Goal: Information Seeking & Learning: Check status

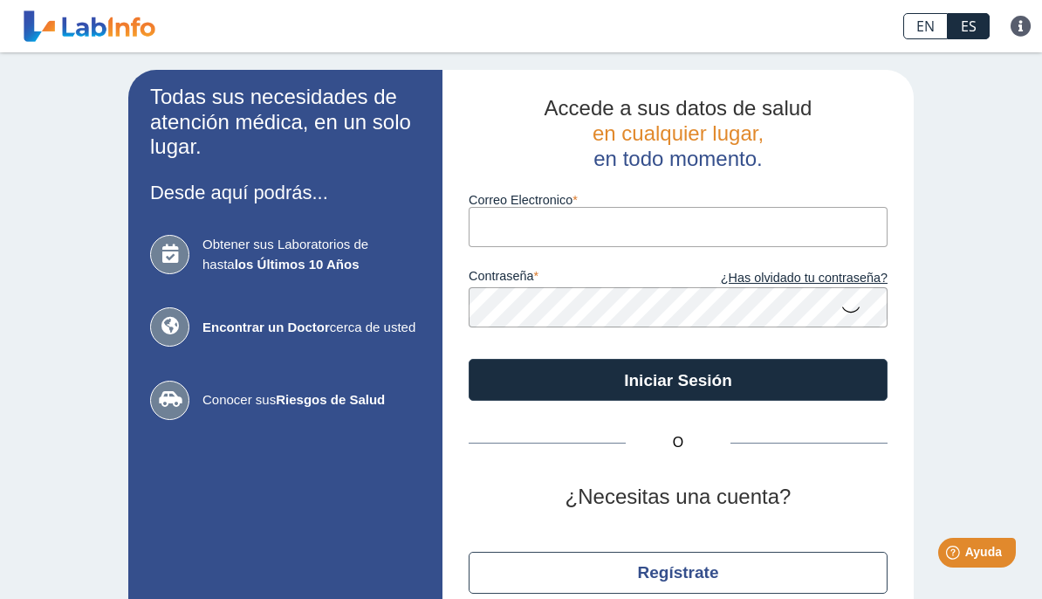
click at [541, 231] on input "Correo Electronico" at bounding box center [678, 226] width 419 height 39
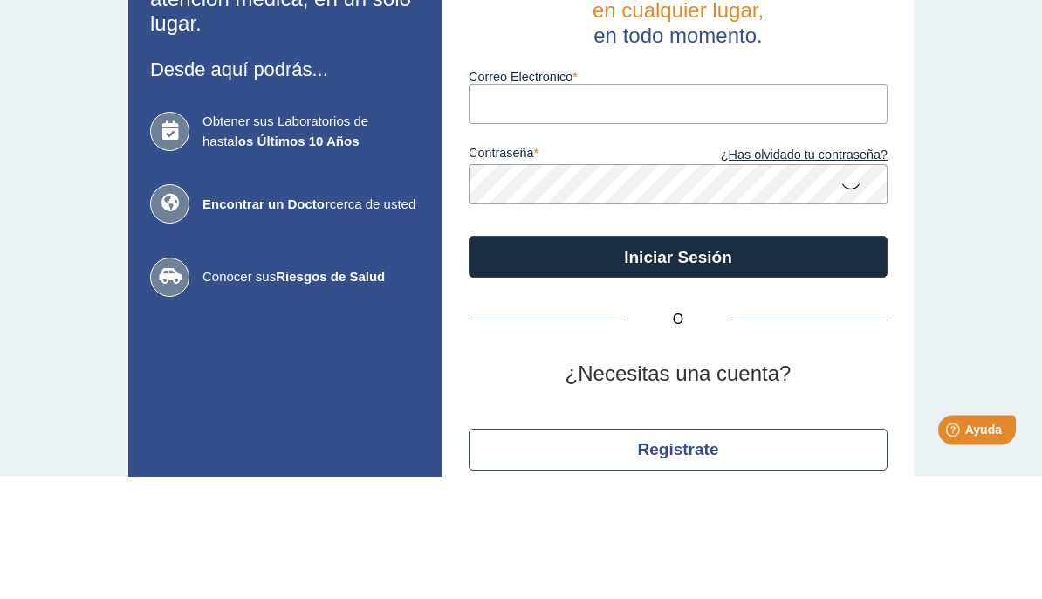
type input "oeortiz@yahoo.com"
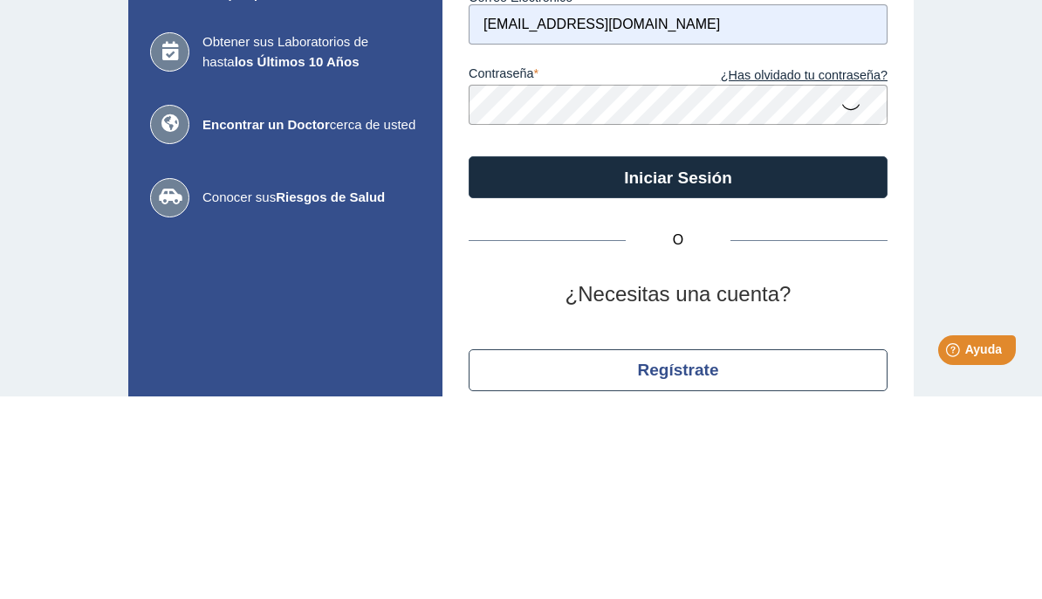
click at [727, 359] on button "Iniciar Sesión" at bounding box center [678, 380] width 419 height 42
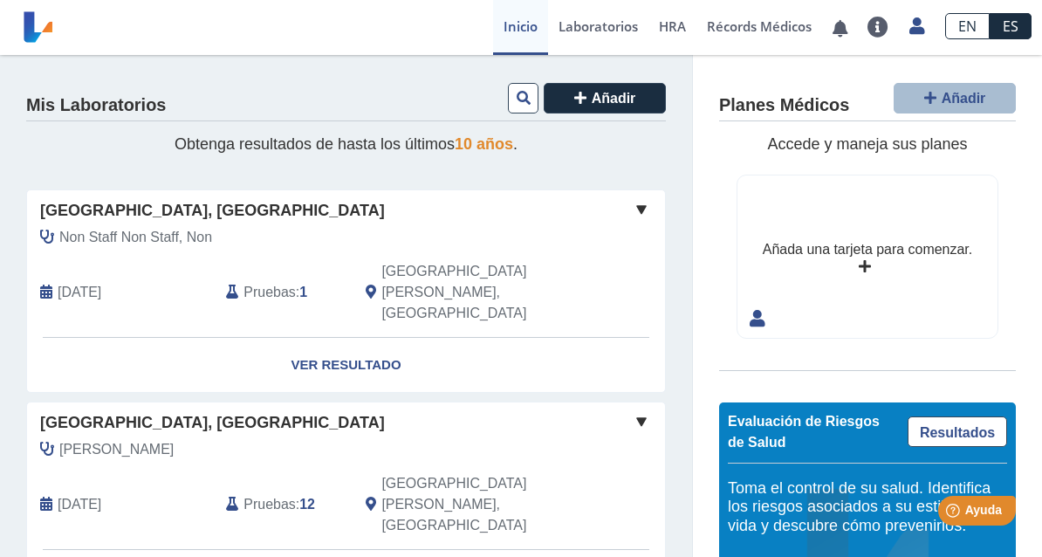
click at [369, 338] on link "Ver Resultado" at bounding box center [346, 365] width 638 height 55
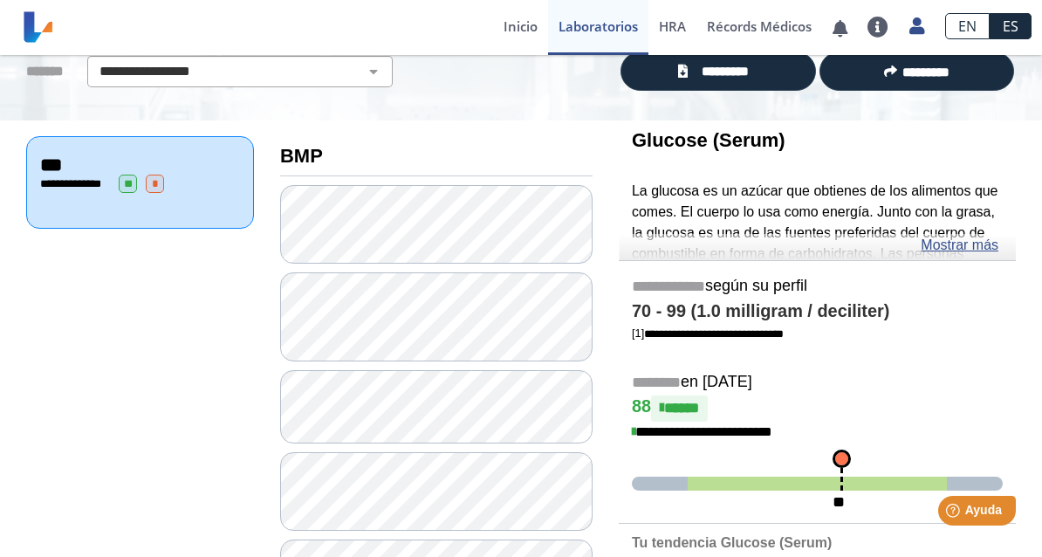
scroll to position [140, 0]
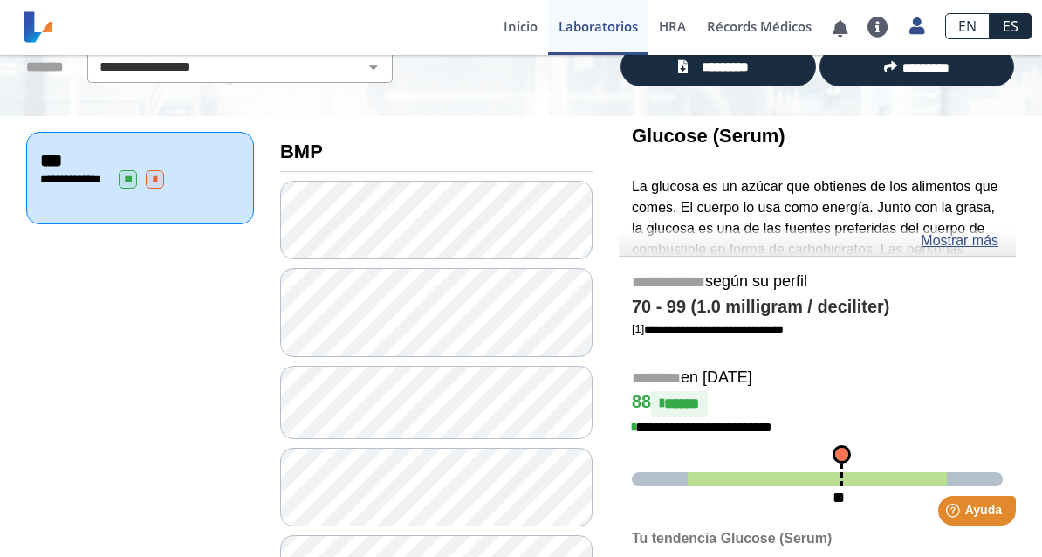
click at [727, 243] on link "Mostrar más" at bounding box center [960, 240] width 78 height 21
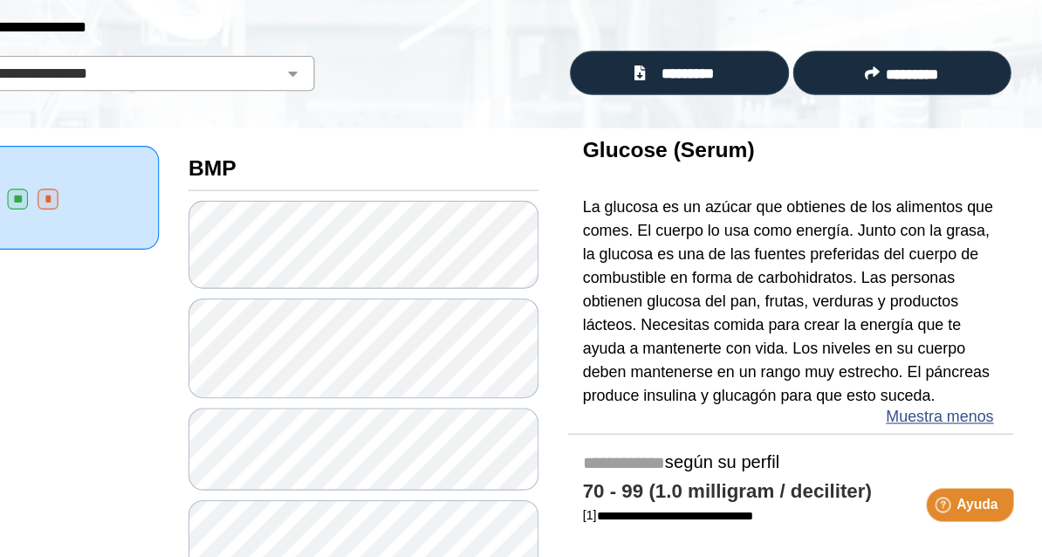
scroll to position [90, 0]
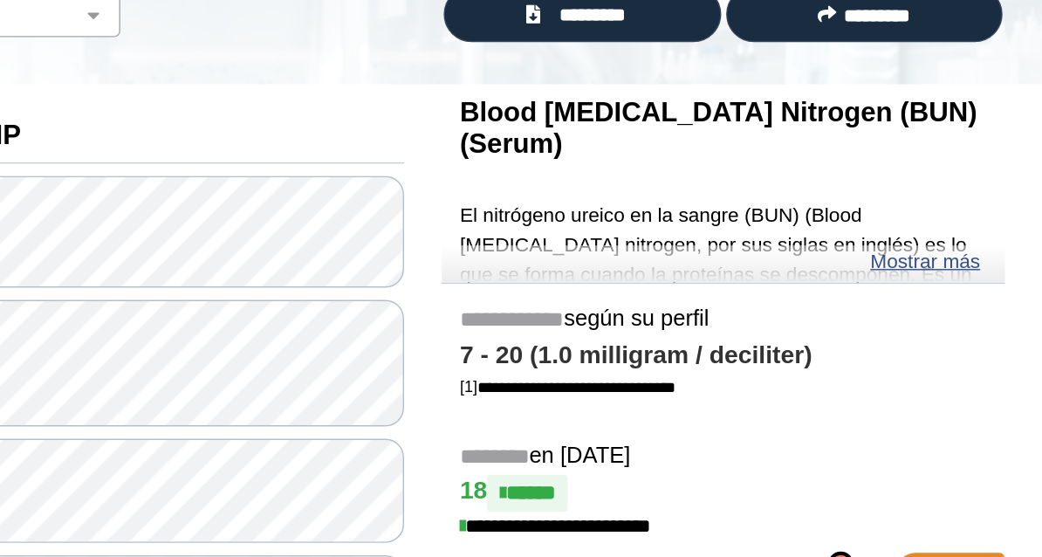
click at [727, 280] on link "Mostrar más" at bounding box center [960, 290] width 78 height 21
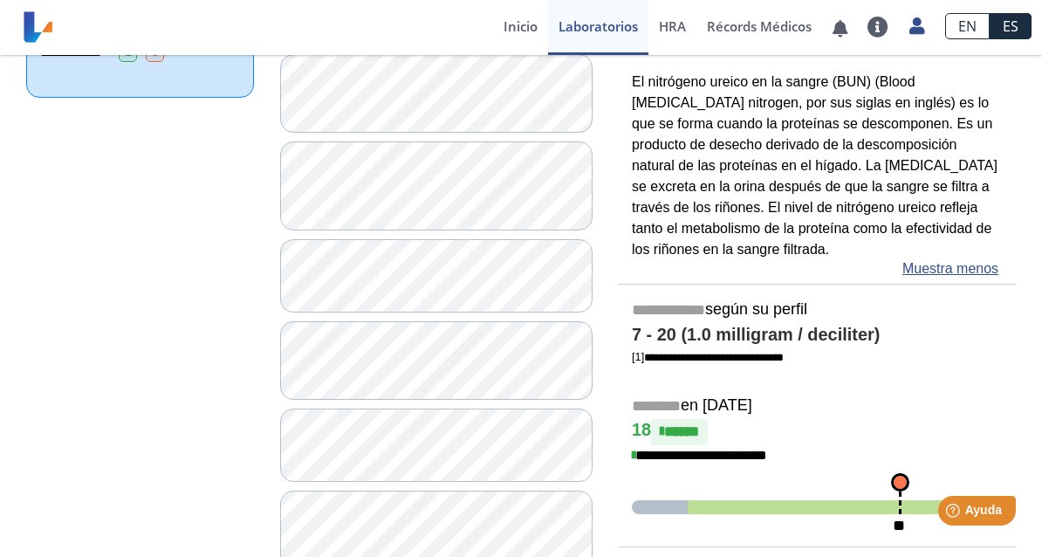
scroll to position [267, 0]
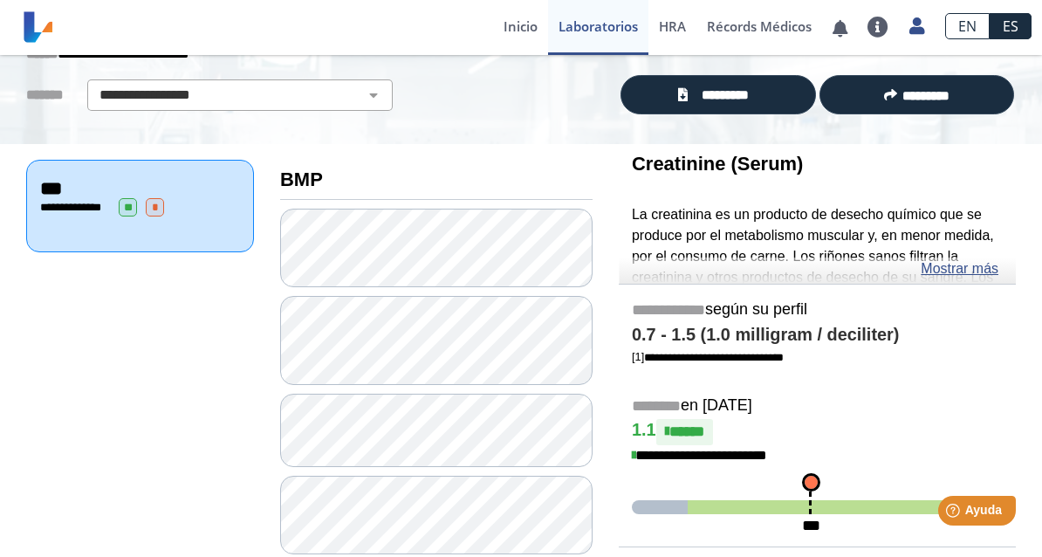
scroll to position [104, 0]
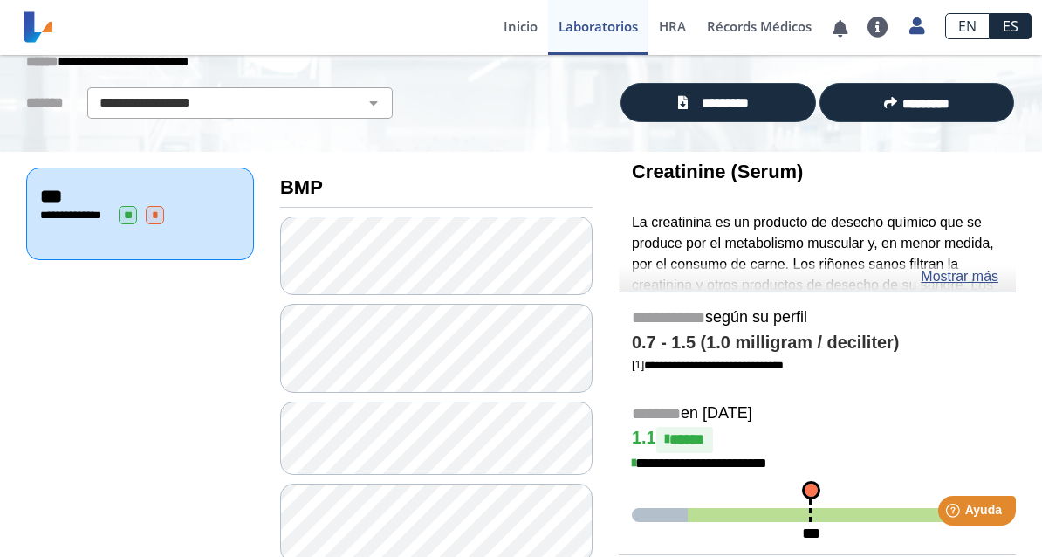
click at [727, 270] on link "Mostrar más" at bounding box center [960, 276] width 78 height 21
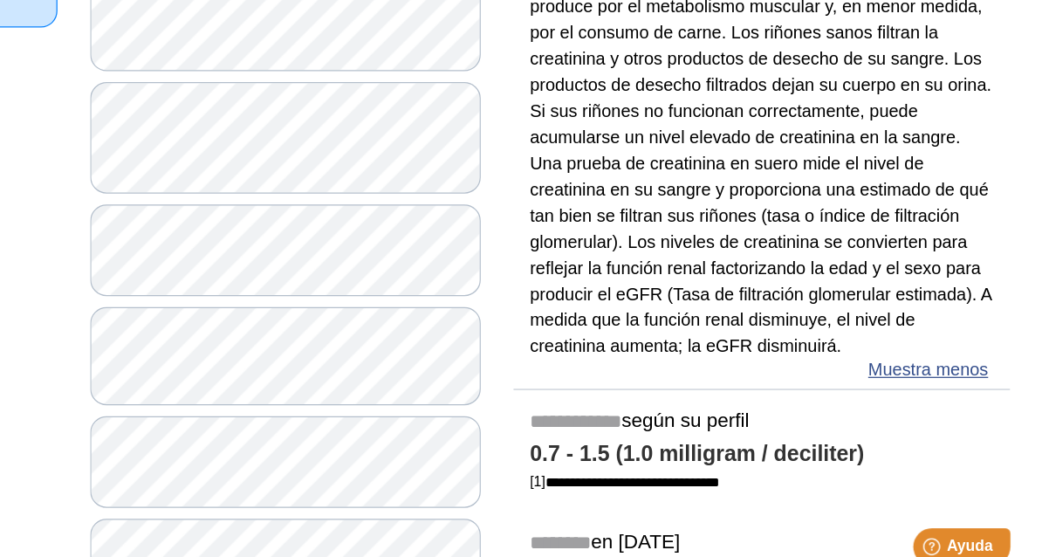
scroll to position [277, 0]
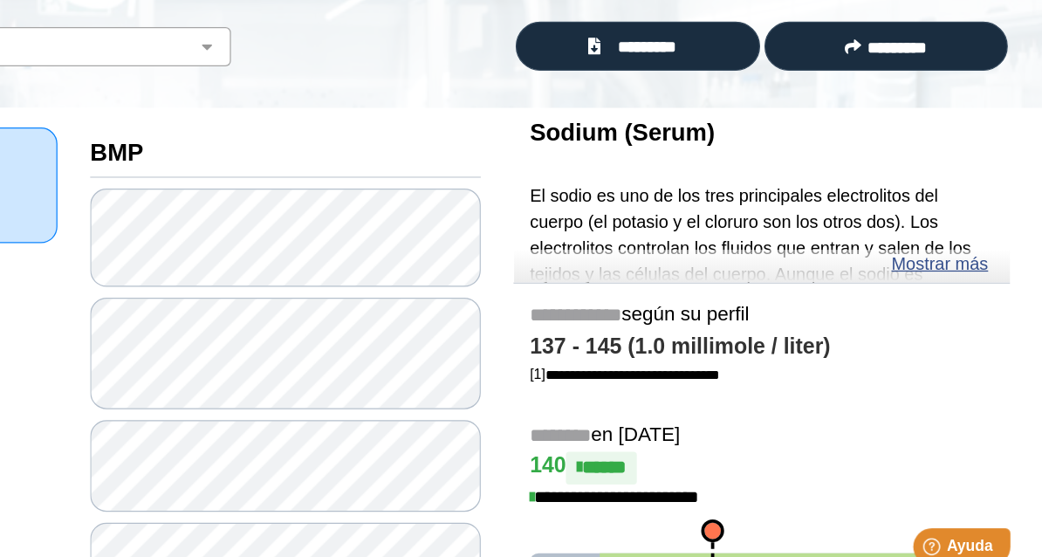
scroll to position [94, 0]
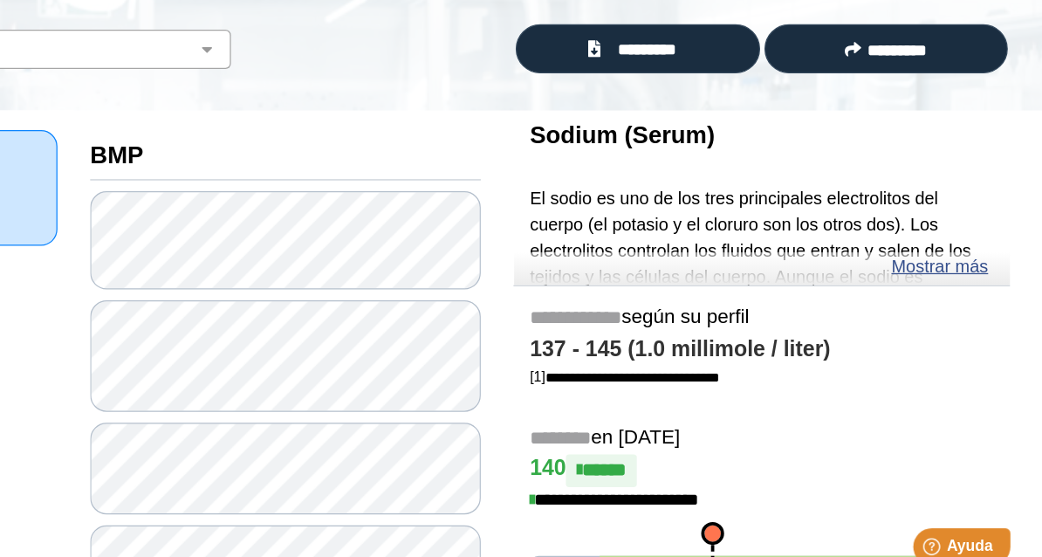
click at [727, 276] on link "Mostrar más" at bounding box center [960, 286] width 78 height 21
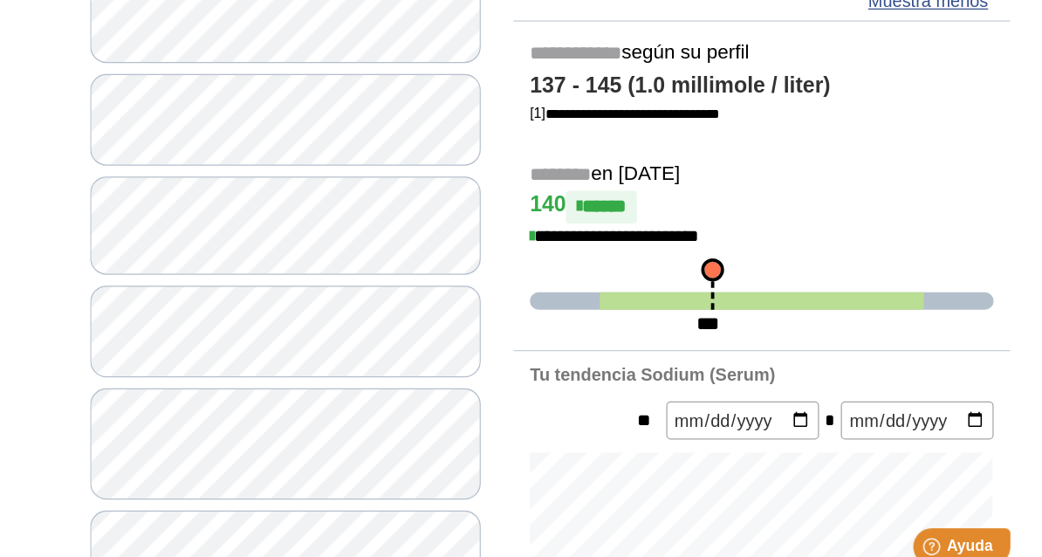
scroll to position [540, 0]
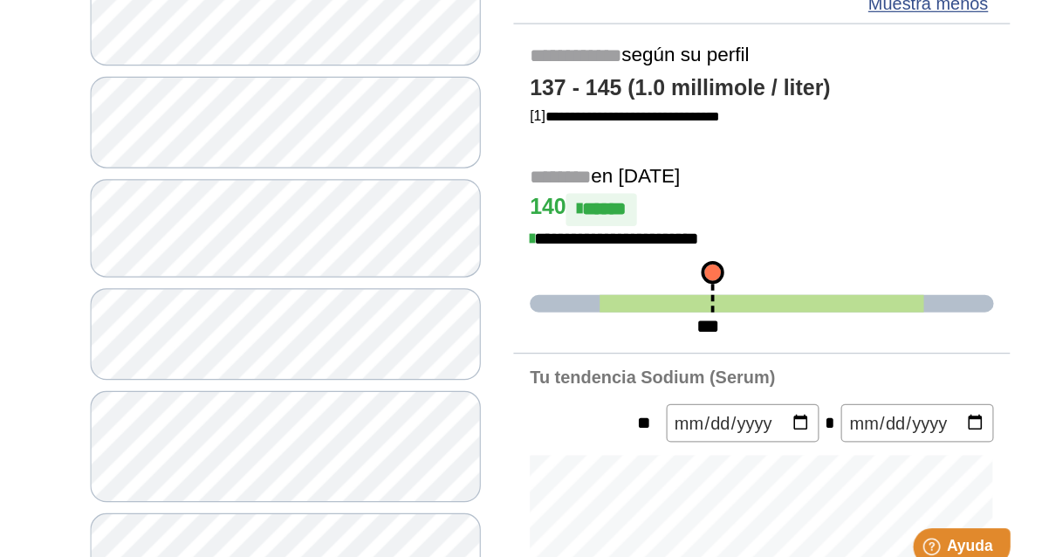
click at [727, 396] on input "date" at bounding box center [941, 411] width 122 height 31
type input "2025-09-16"
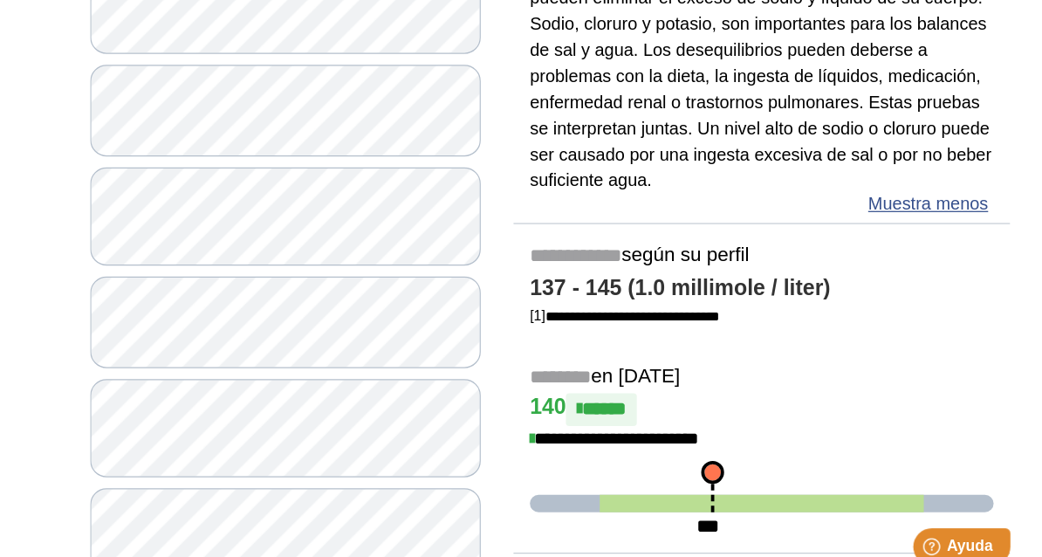
scroll to position [382, 0]
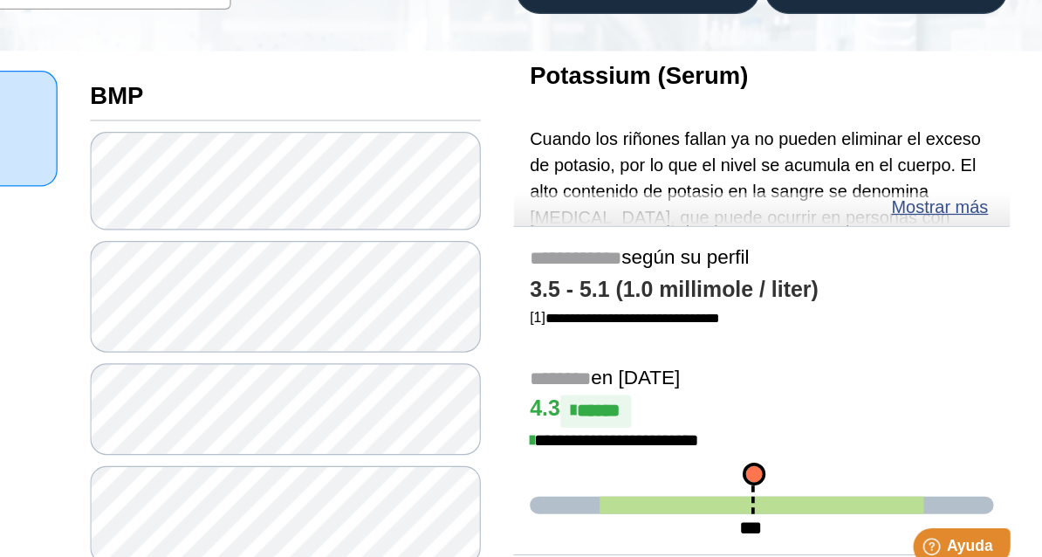
scroll to position [136, 0]
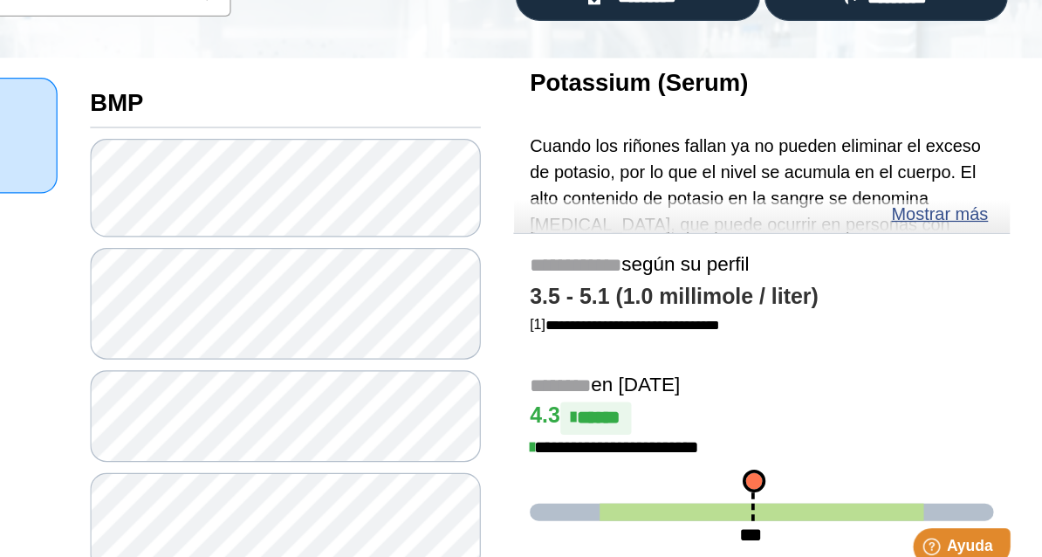
click at [727, 234] on link "Mostrar más" at bounding box center [960, 244] width 78 height 21
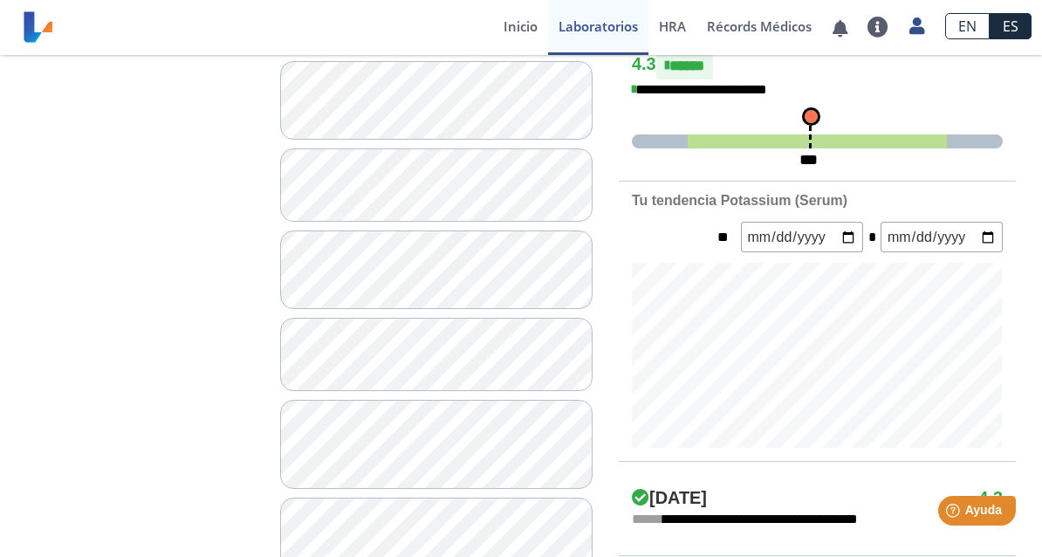
scroll to position [495, 0]
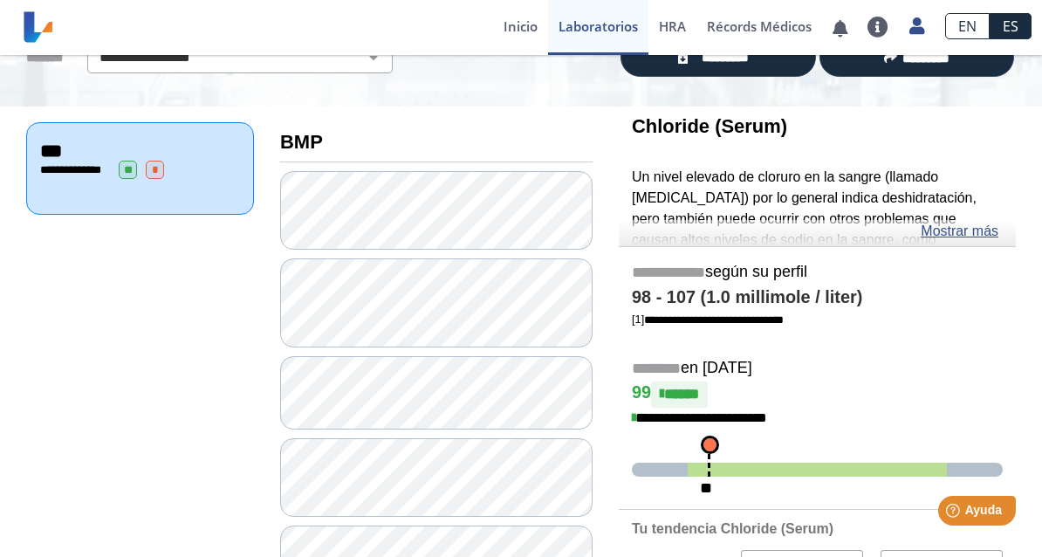
scroll to position [132, 0]
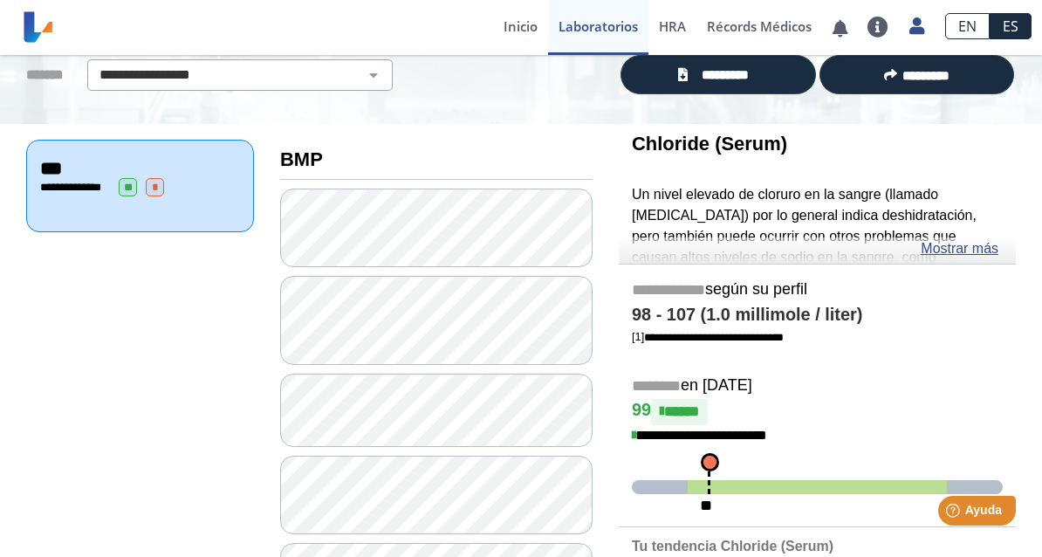
click at [727, 252] on link "Mostrar más" at bounding box center [960, 248] width 78 height 21
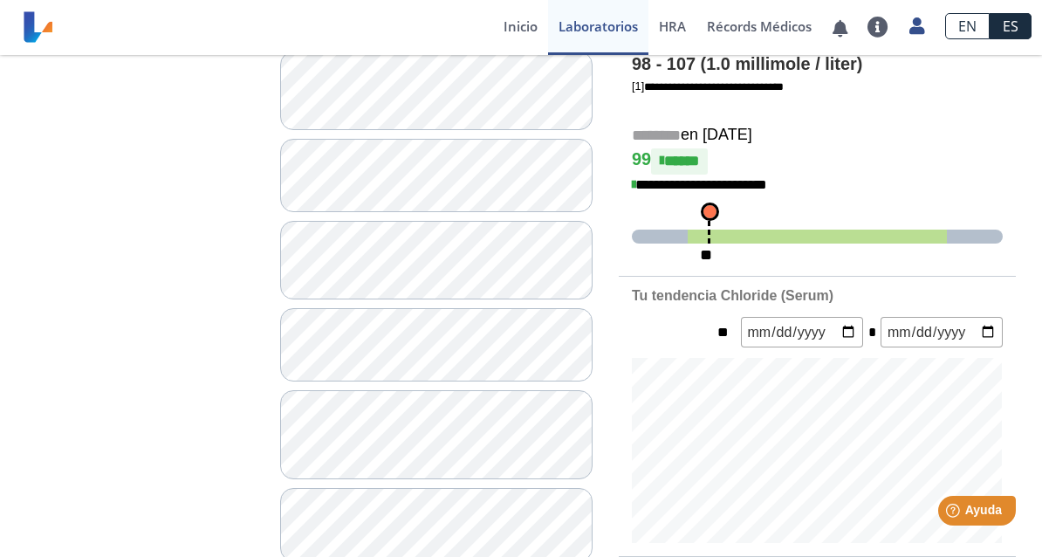
scroll to position [540, 0]
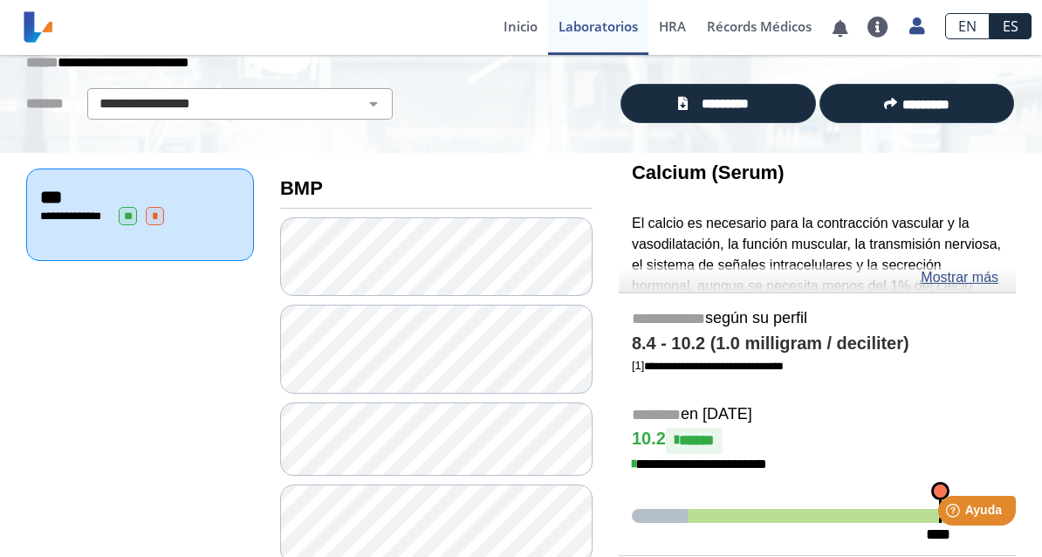
scroll to position [99, 0]
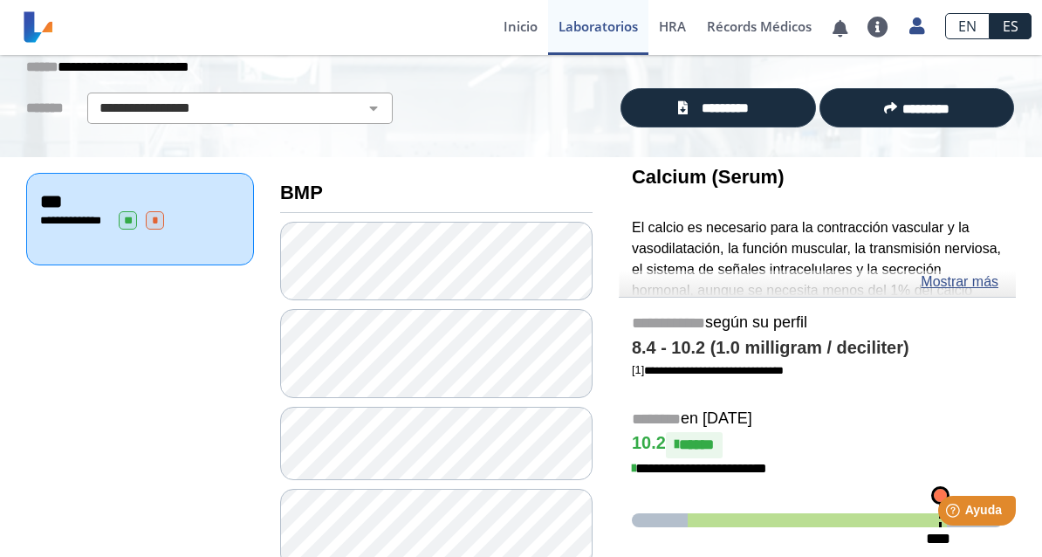
click at [727, 279] on link "Mostrar más" at bounding box center [960, 281] width 78 height 21
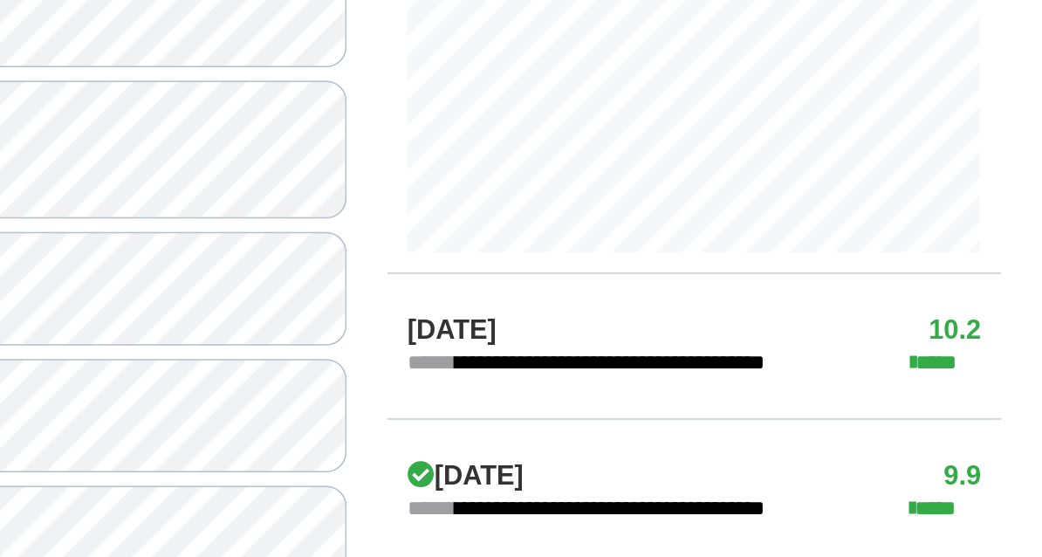
scroll to position [768, 0]
click at [661, 236] on app-lab-results-view "**********" at bounding box center [521, 75] width 1042 height 1576
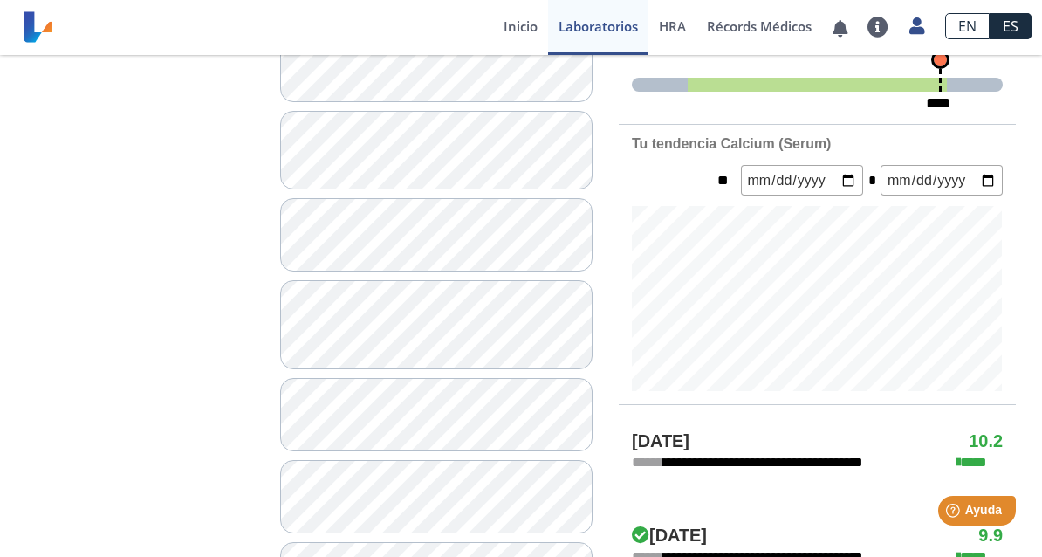
scroll to position [661, 0]
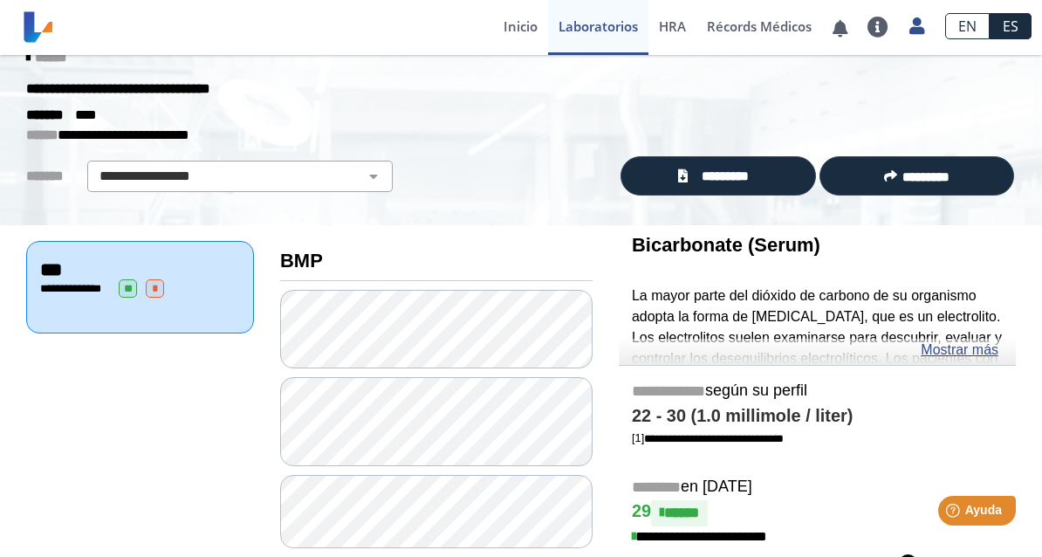
scroll to position [30, 0]
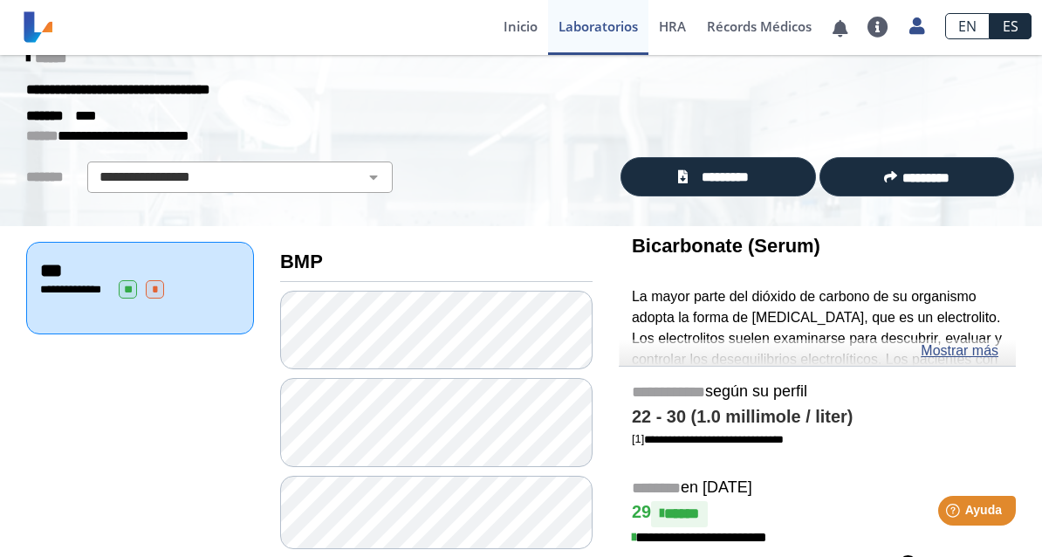
click at [727, 349] on link "Mostrar más" at bounding box center [960, 350] width 78 height 21
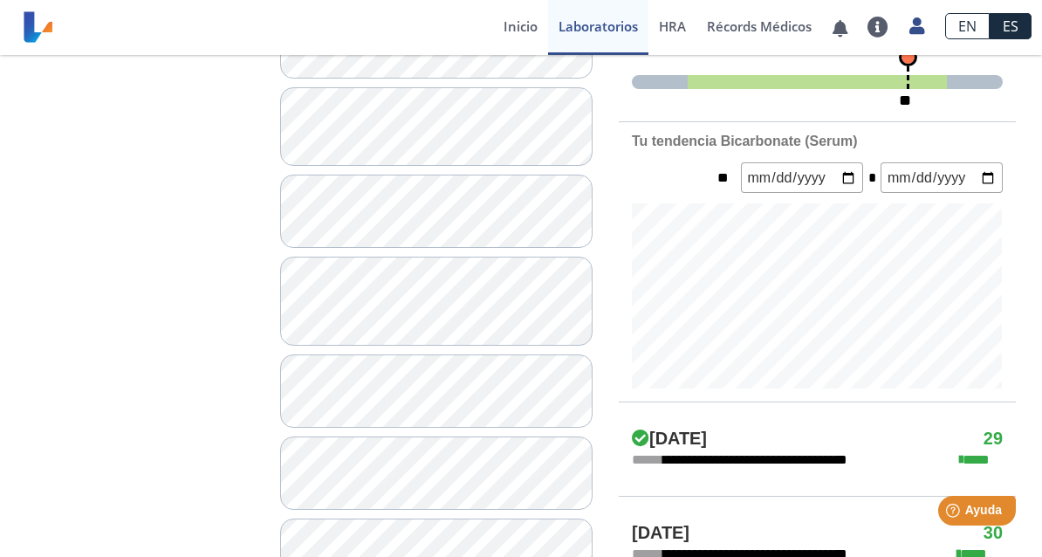
scroll to position [758, 0]
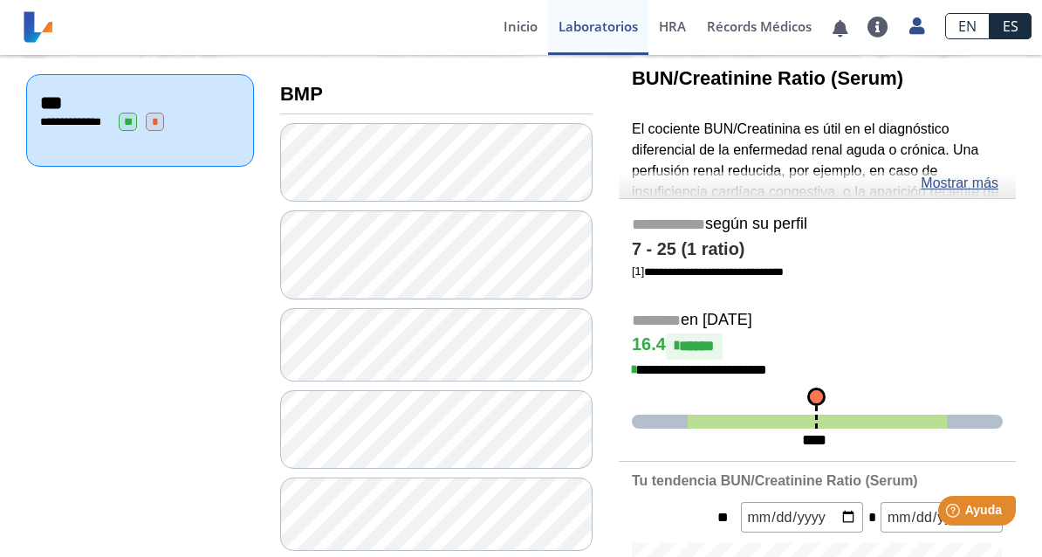
scroll to position [195, 0]
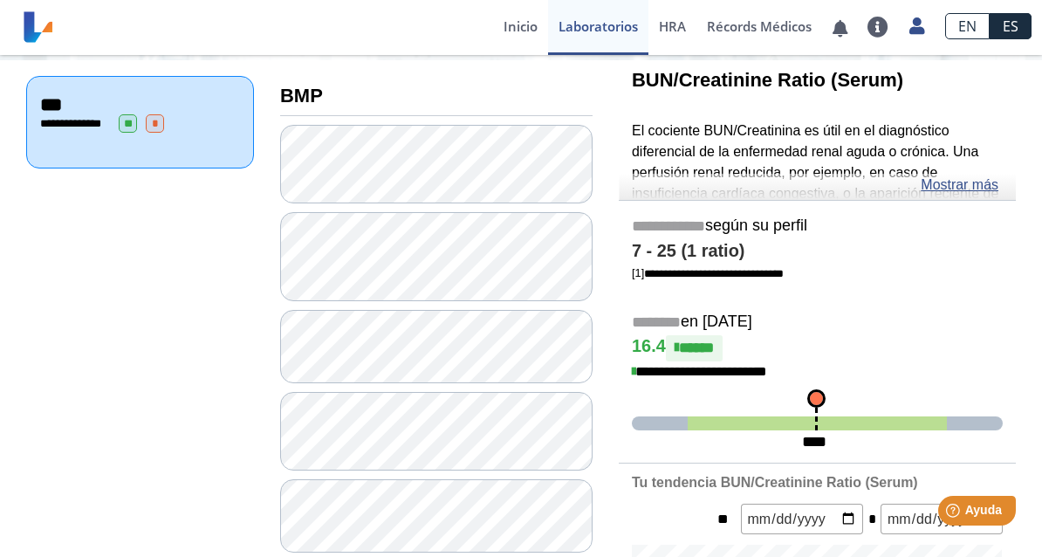
click at [727, 181] on link "Mostrar más" at bounding box center [960, 185] width 78 height 21
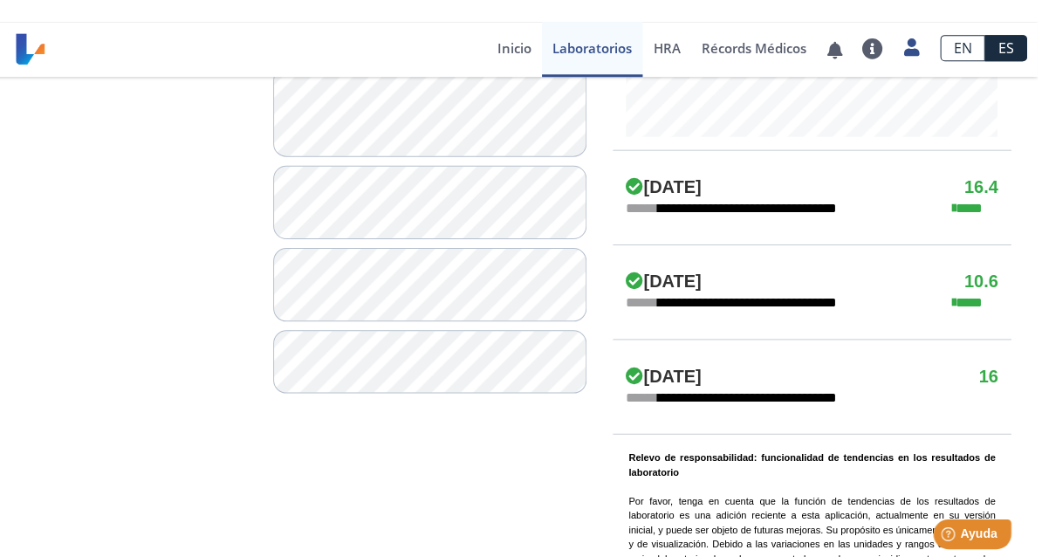
scroll to position [0, 0]
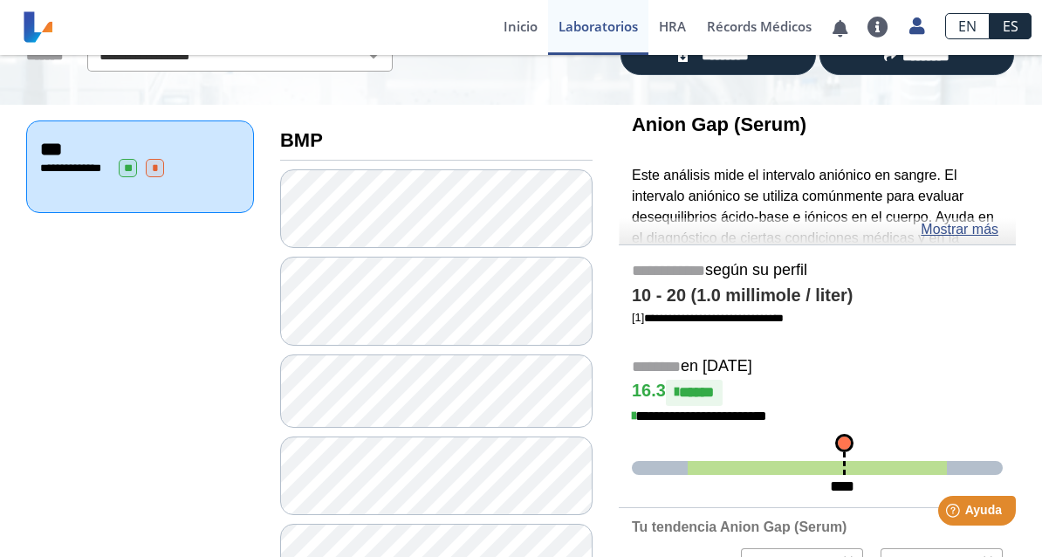
scroll to position [150, 0]
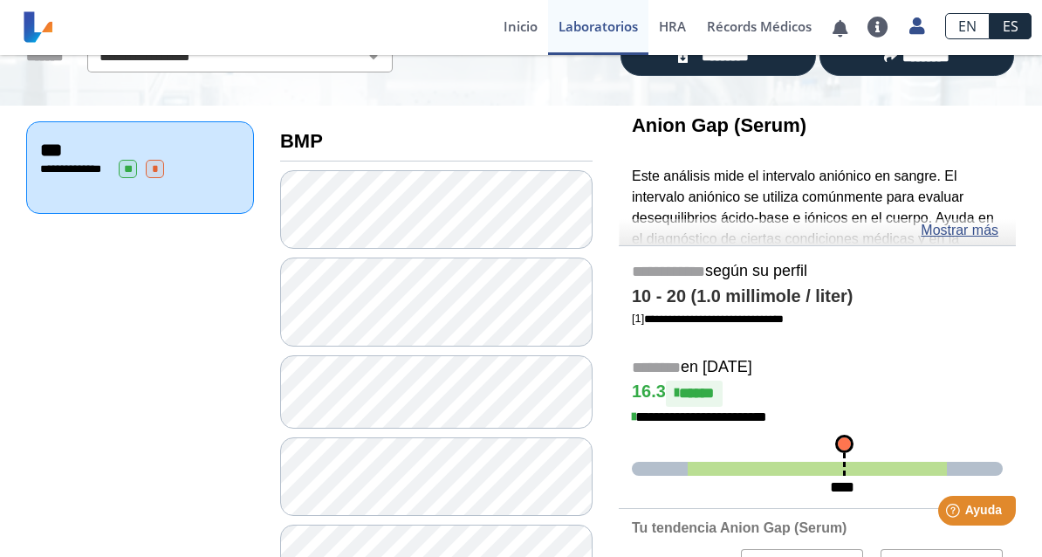
click at [727, 230] on link "Mostrar más" at bounding box center [960, 230] width 78 height 21
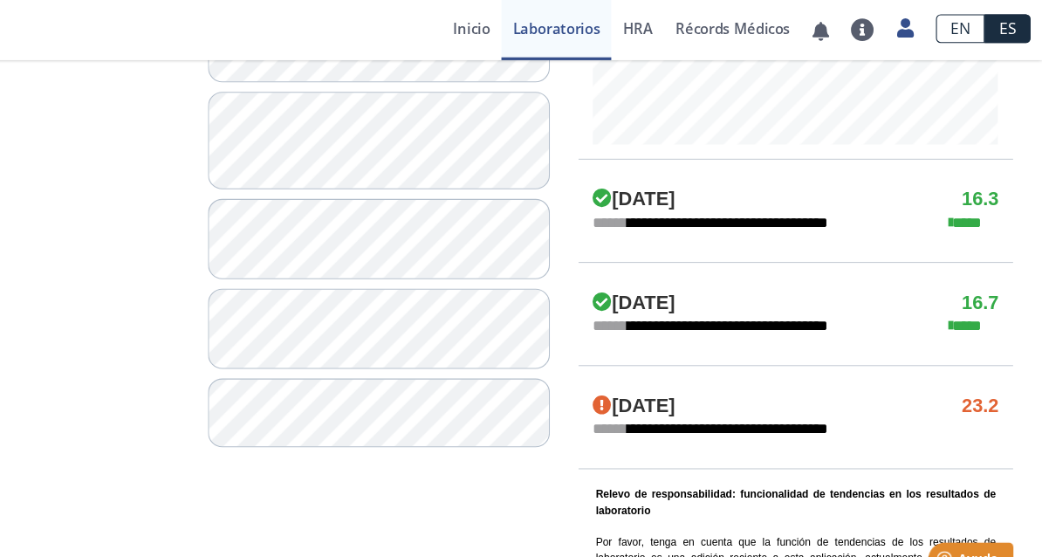
scroll to position [849, 0]
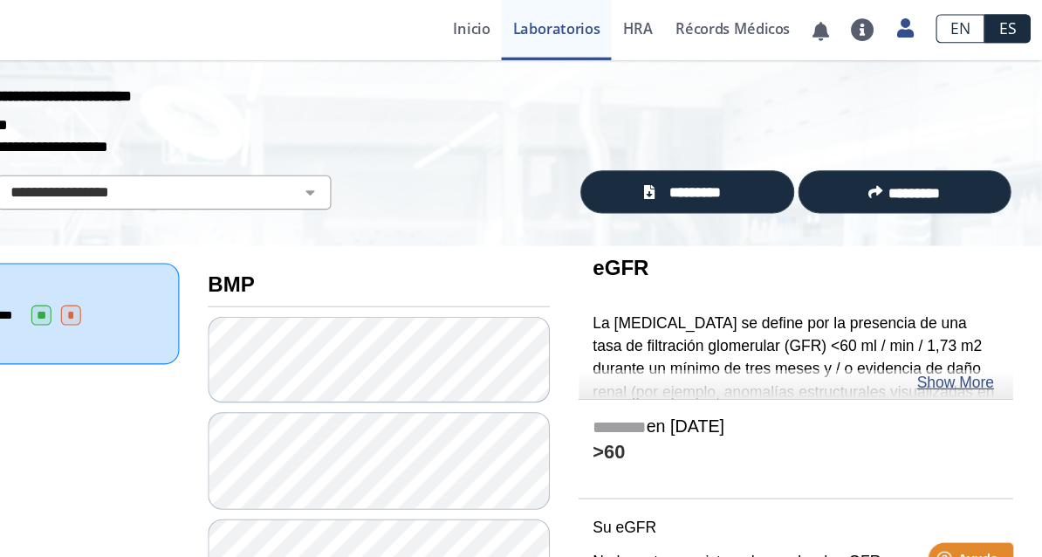
scroll to position [32, 0]
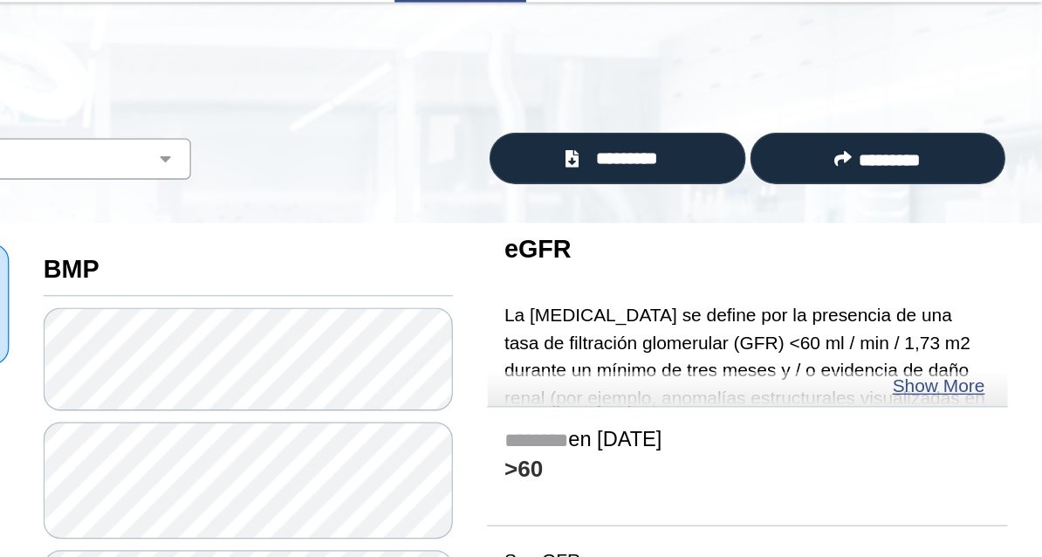
click at [727, 338] on link "Show More" at bounding box center [963, 348] width 71 height 21
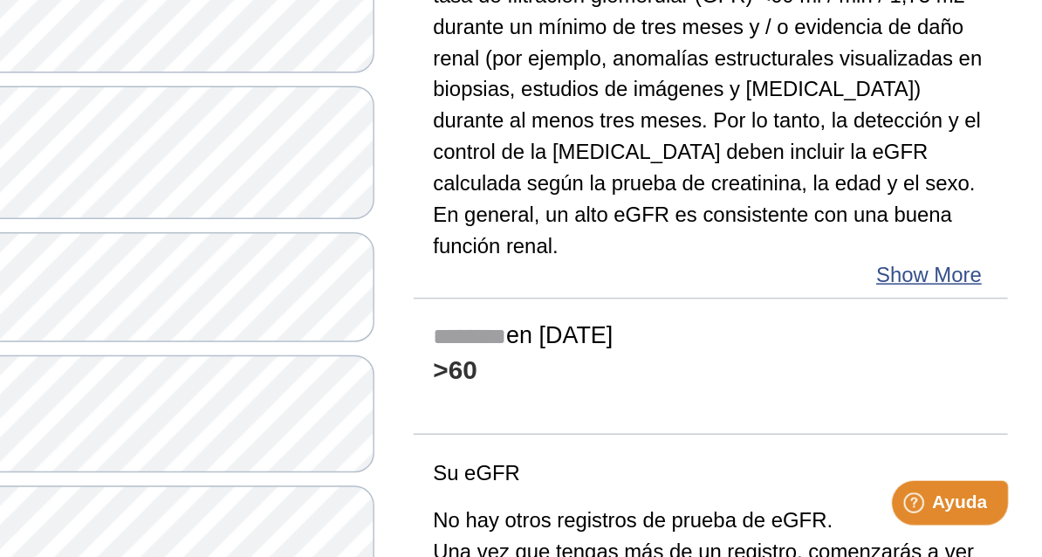
scroll to position [176, 0]
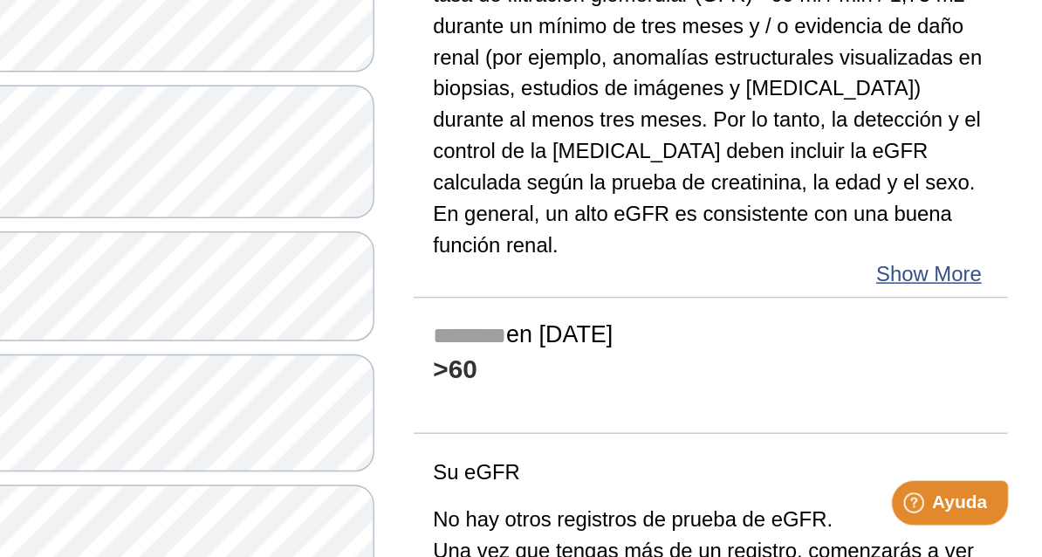
click at [727, 347] on link "Show More" at bounding box center [963, 357] width 71 height 21
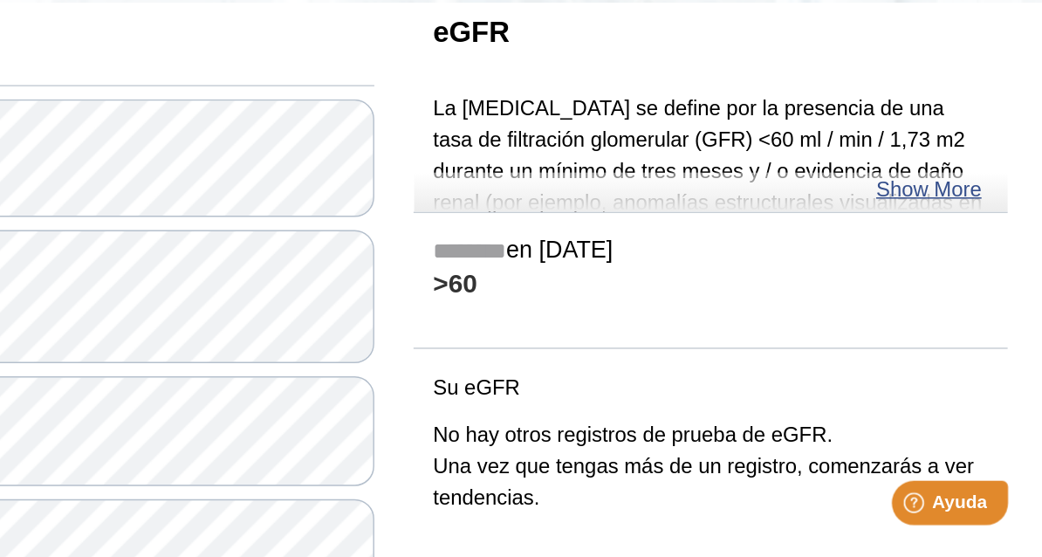
scroll to position [65, 0]
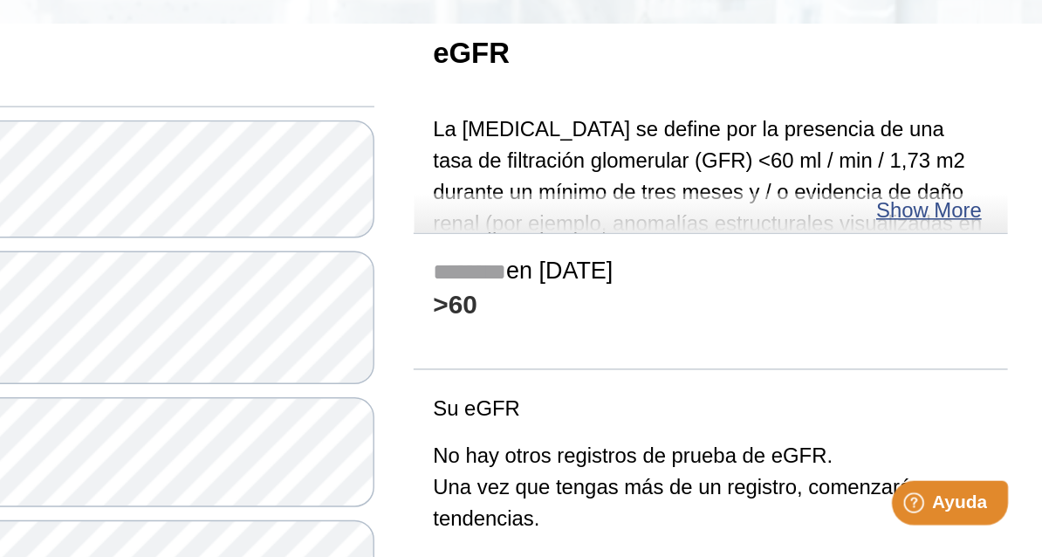
click at [727, 305] on link "Show More" at bounding box center [963, 315] width 71 height 21
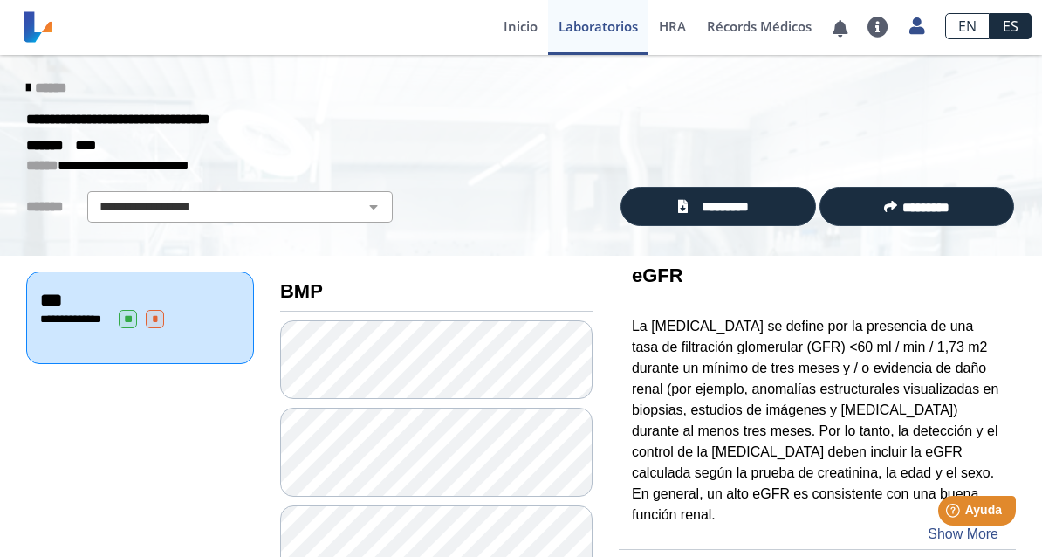
scroll to position [0, 0]
click at [136, 204] on select "**********" at bounding box center [239, 206] width 295 height 21
click at [727, 32] on link "EN" at bounding box center [967, 26] width 45 height 26
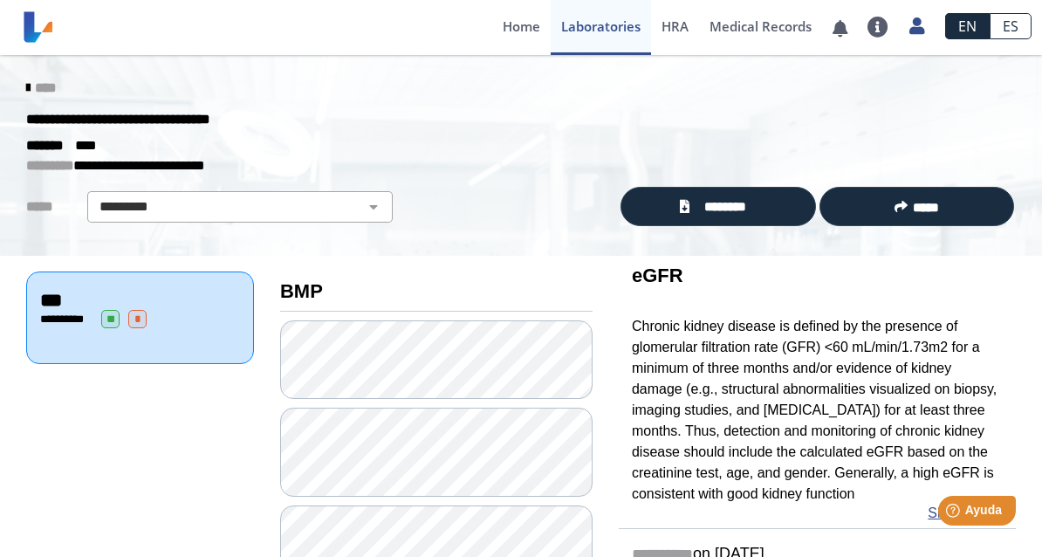
click at [674, 37] on link "HRA Health Risk Assessment" at bounding box center [675, 27] width 48 height 55
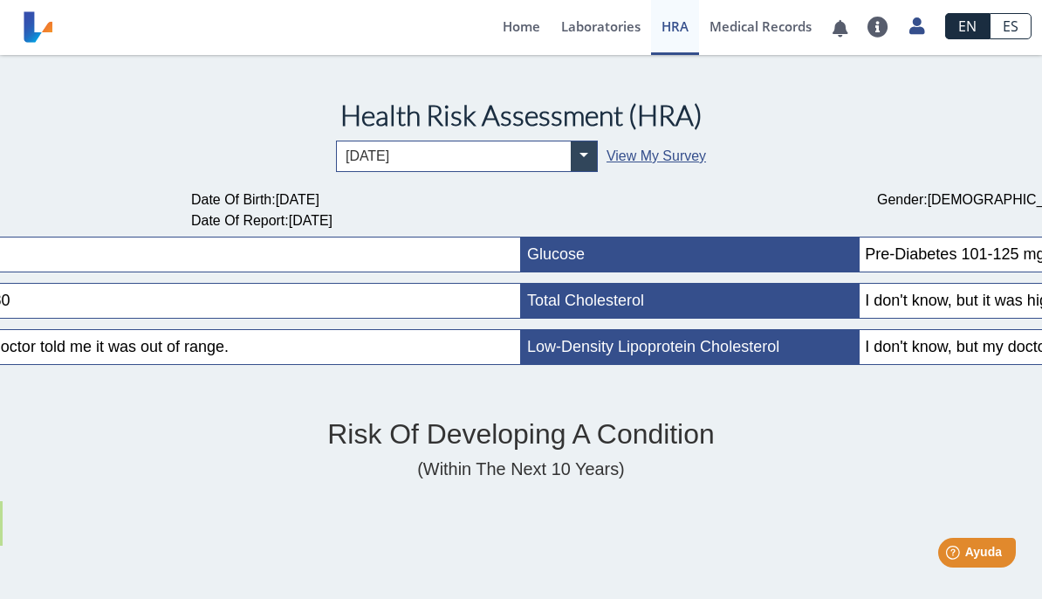
click at [727, 45] on link "Medical Records" at bounding box center [760, 27] width 123 height 55
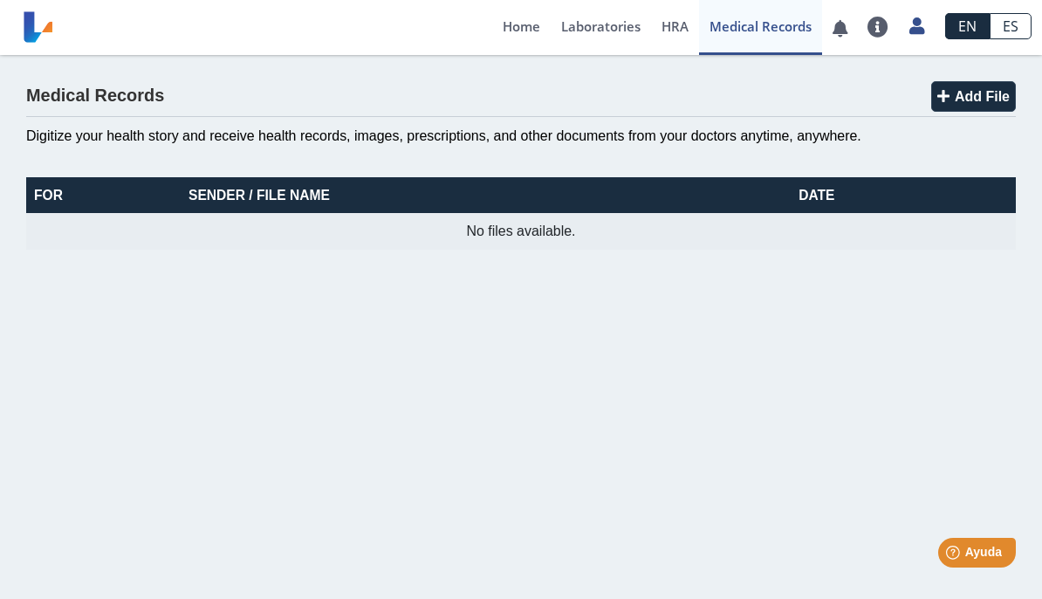
click at [515, 31] on link "Home" at bounding box center [521, 27] width 58 height 55
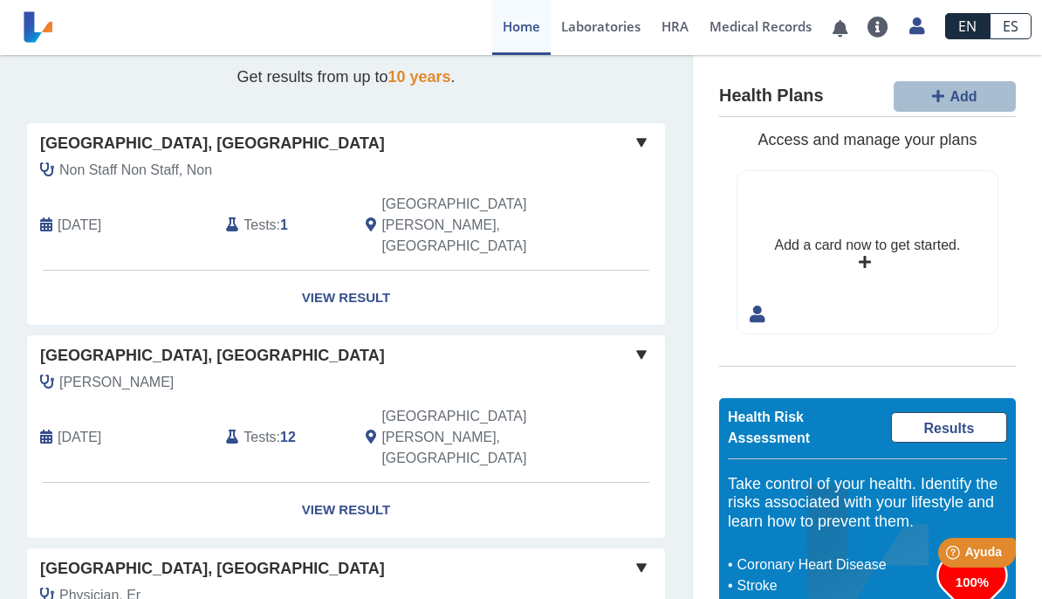
scroll to position [62, 0]
click at [81, 165] on span "Non Staff Non Staff, Non" at bounding box center [135, 171] width 153 height 21
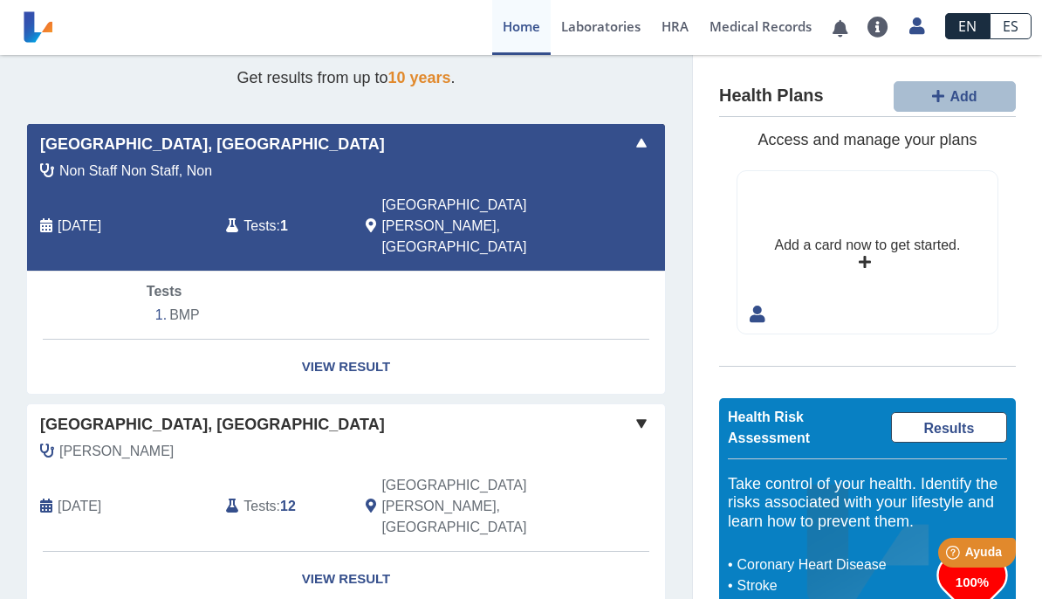
click at [77, 168] on span "Non Staff Non Staff, Non" at bounding box center [135, 171] width 153 height 21
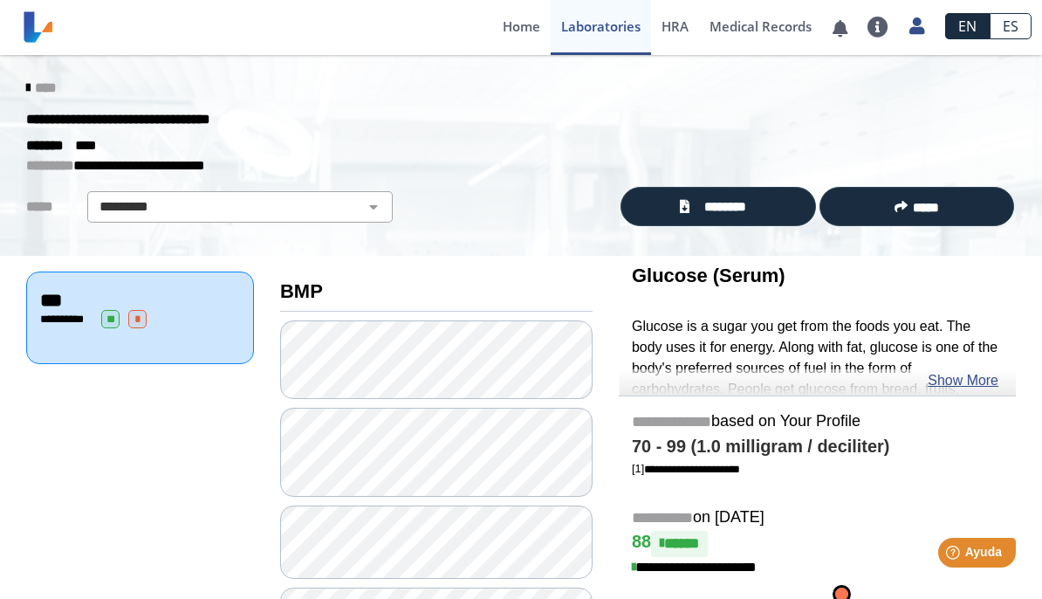
click at [727, 197] on button "*****" at bounding box center [916, 206] width 195 height 39
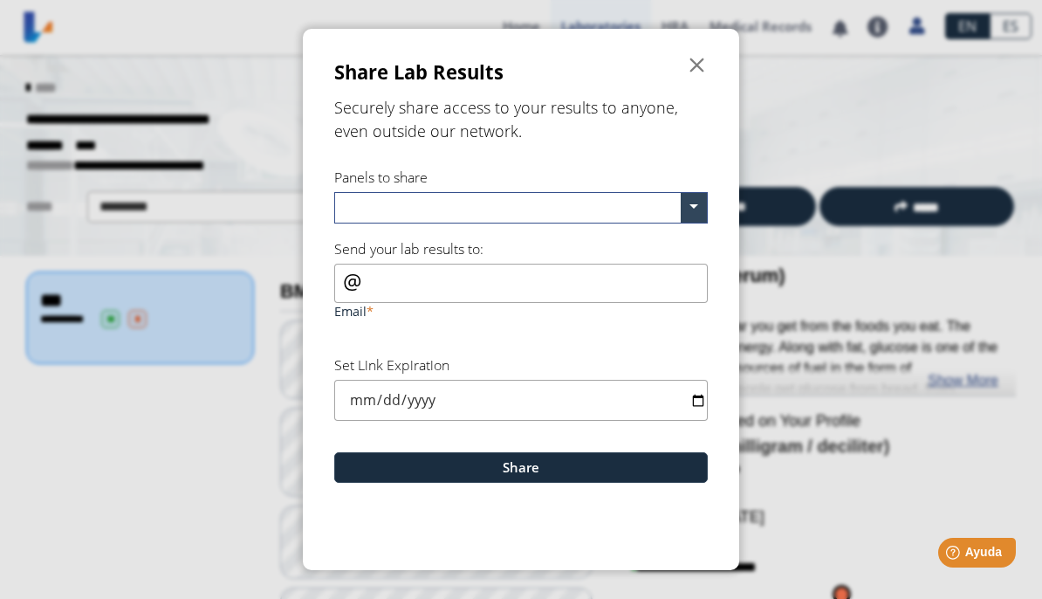
click at [691, 196] on span at bounding box center [694, 208] width 26 height 30
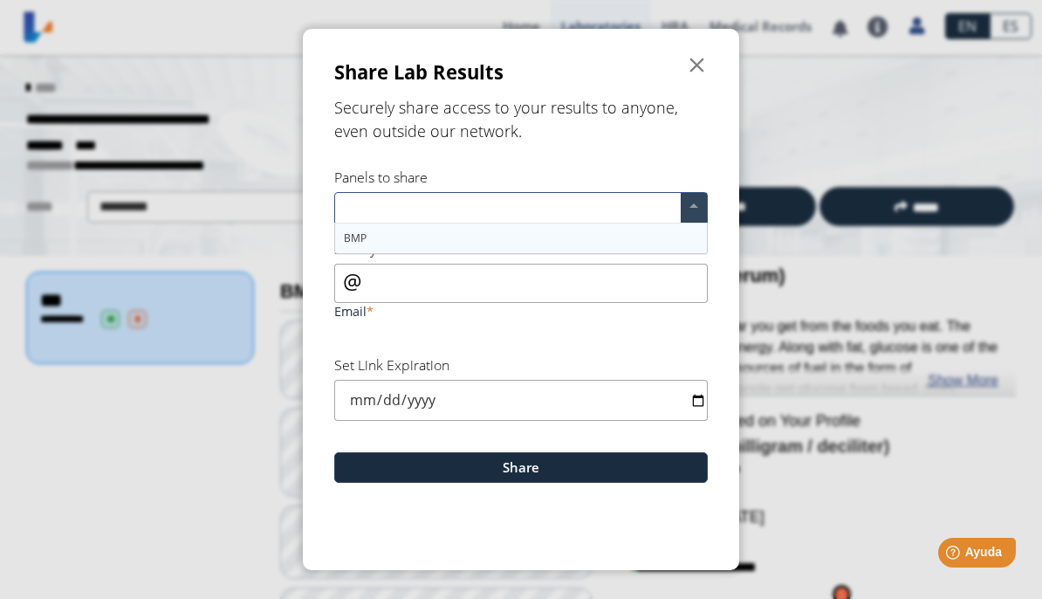
click at [406, 210] on input "text" at bounding box center [510, 209] width 339 height 25
click at [691, 206] on span at bounding box center [694, 208] width 26 height 30
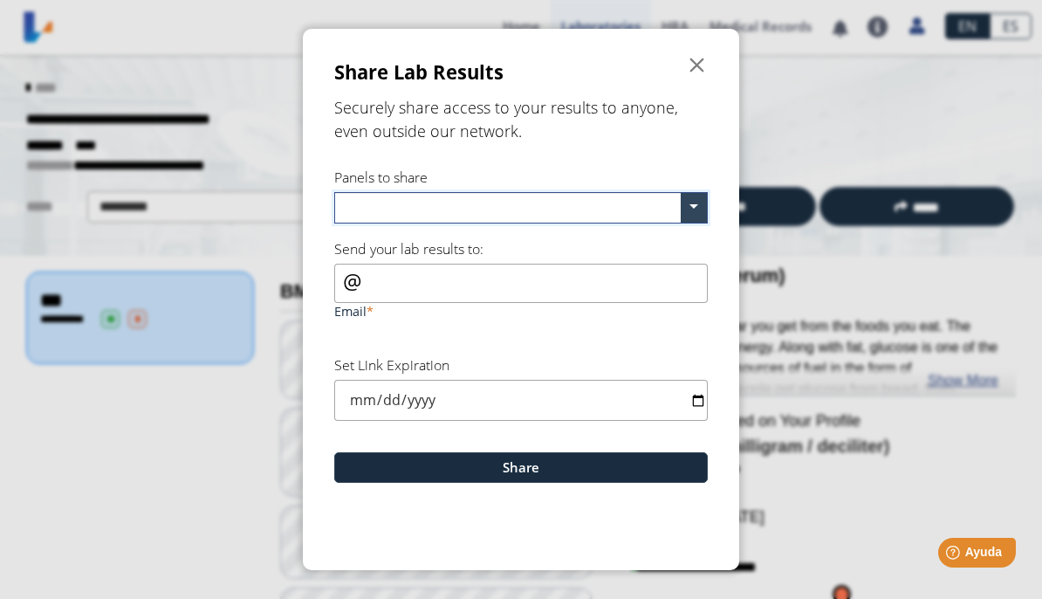
click at [681, 194] on span at bounding box center [694, 208] width 26 height 30
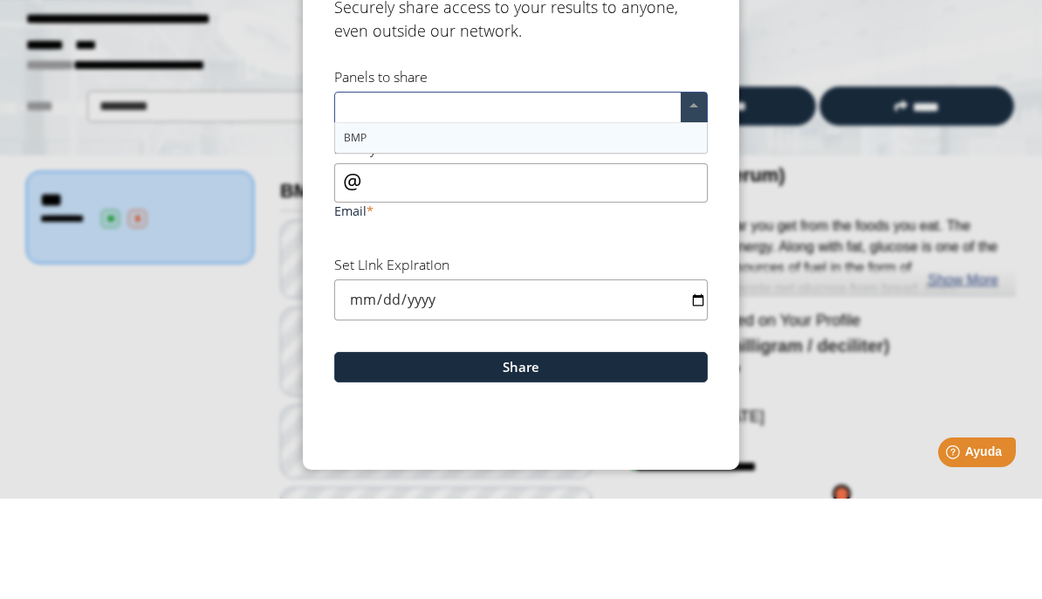
click at [462, 223] on div "BMP" at bounding box center [521, 238] width 372 height 30
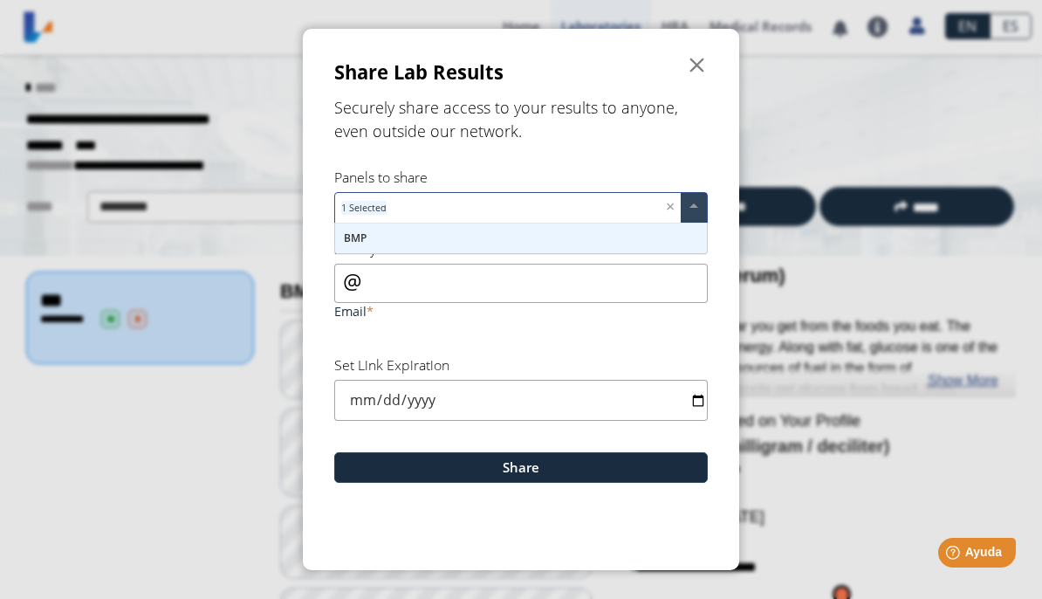
click at [654, 197] on input "text" at bounding box center [528, 209] width 275 height 25
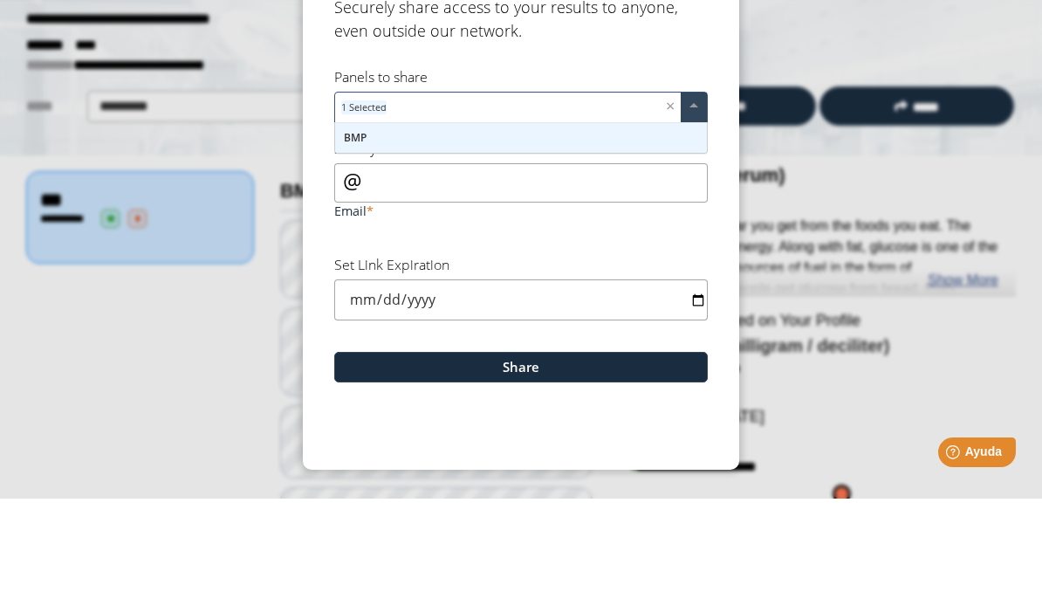
click at [468, 223] on div "BMP" at bounding box center [521, 238] width 372 height 30
click at [530, 223] on div "BMP" at bounding box center [521, 238] width 372 height 30
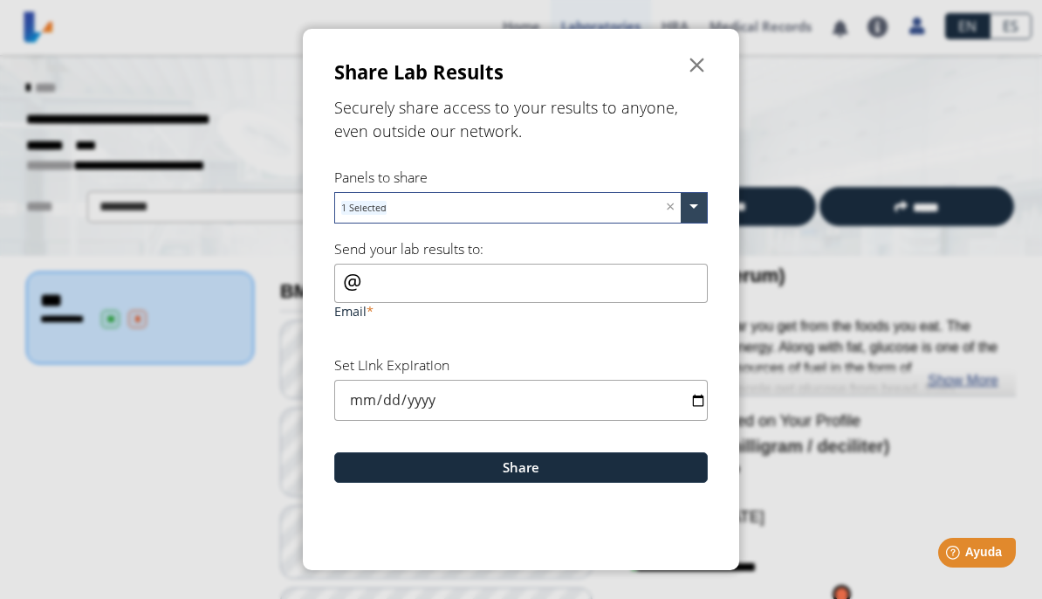
click at [694, 68] on span "" at bounding box center [697, 65] width 21 height 21
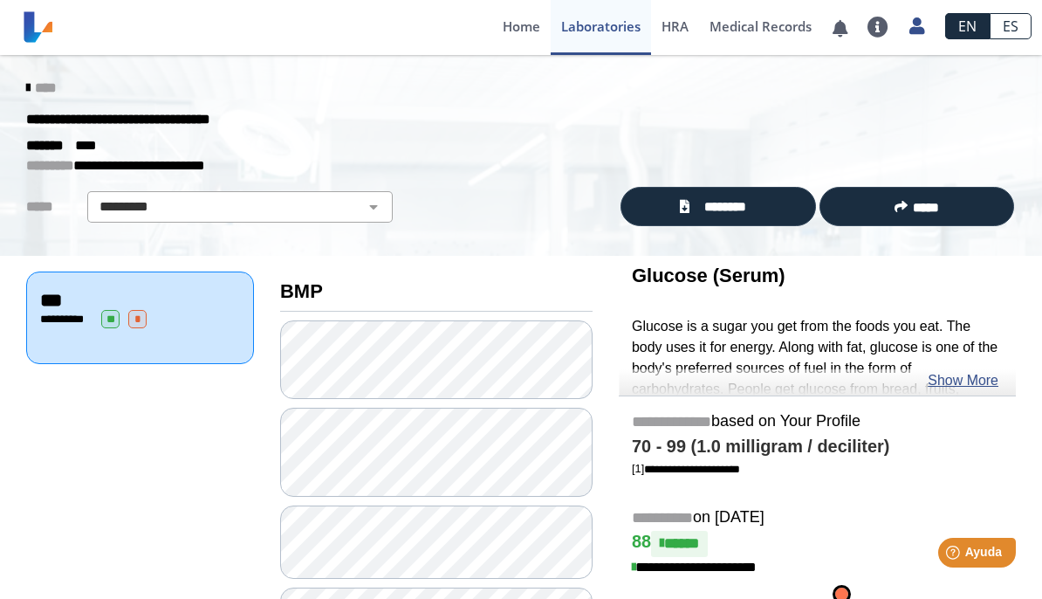
click at [727, 197] on span "********" at bounding box center [726, 206] width 62 height 19
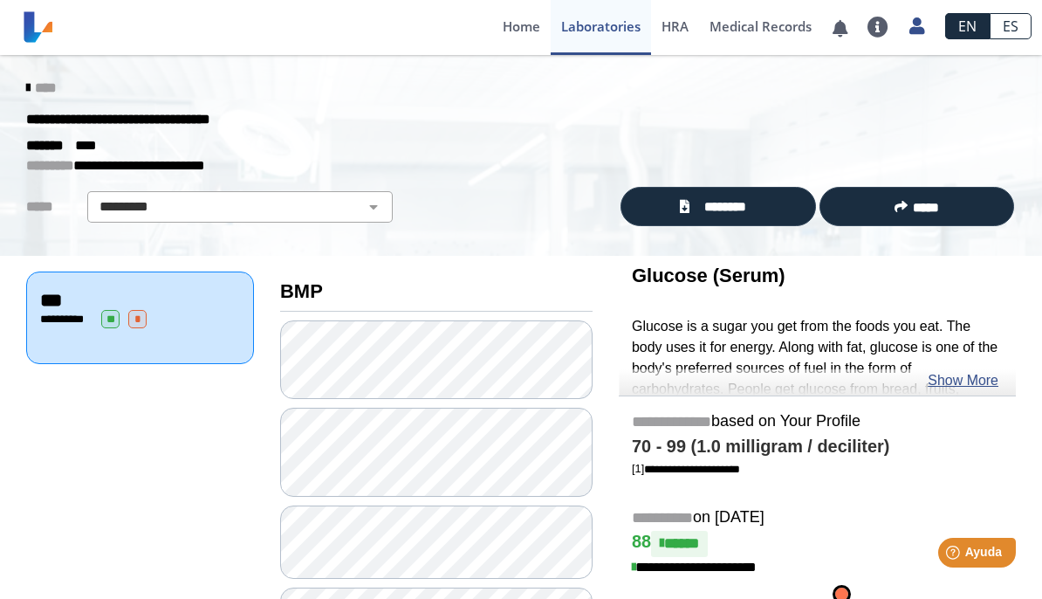
click at [38, 81] on link "****" at bounding box center [41, 87] width 30 height 13
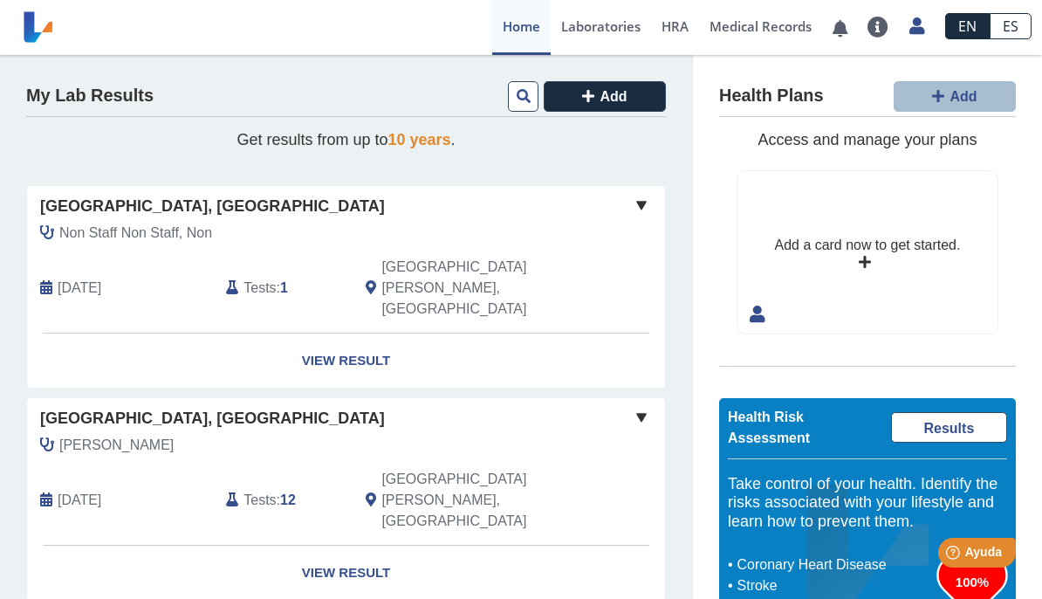
click at [642, 207] on span at bounding box center [641, 205] width 21 height 21
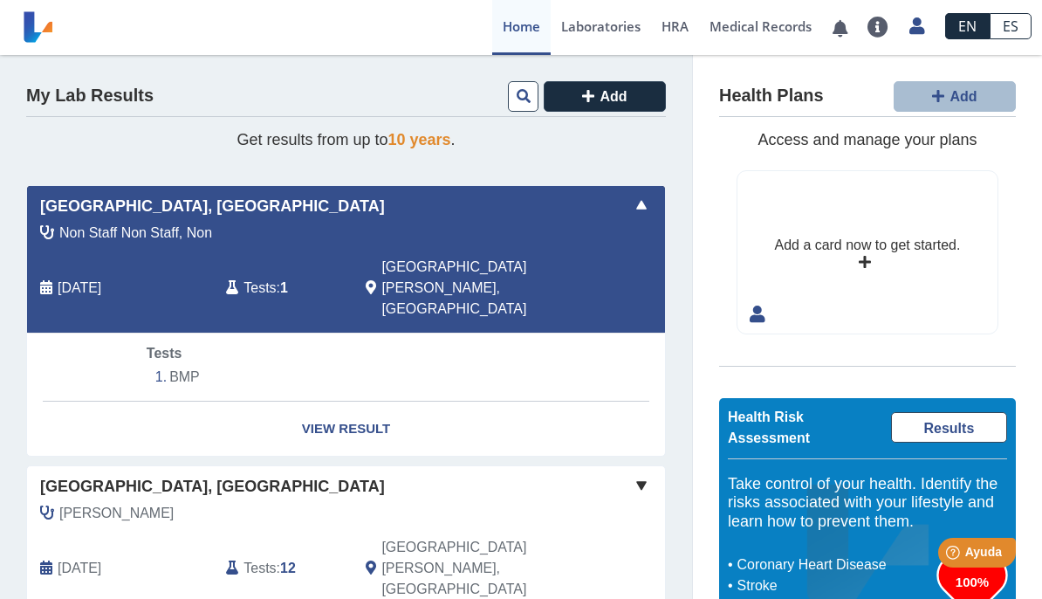
click at [642, 203] on span at bounding box center [641, 205] width 21 height 21
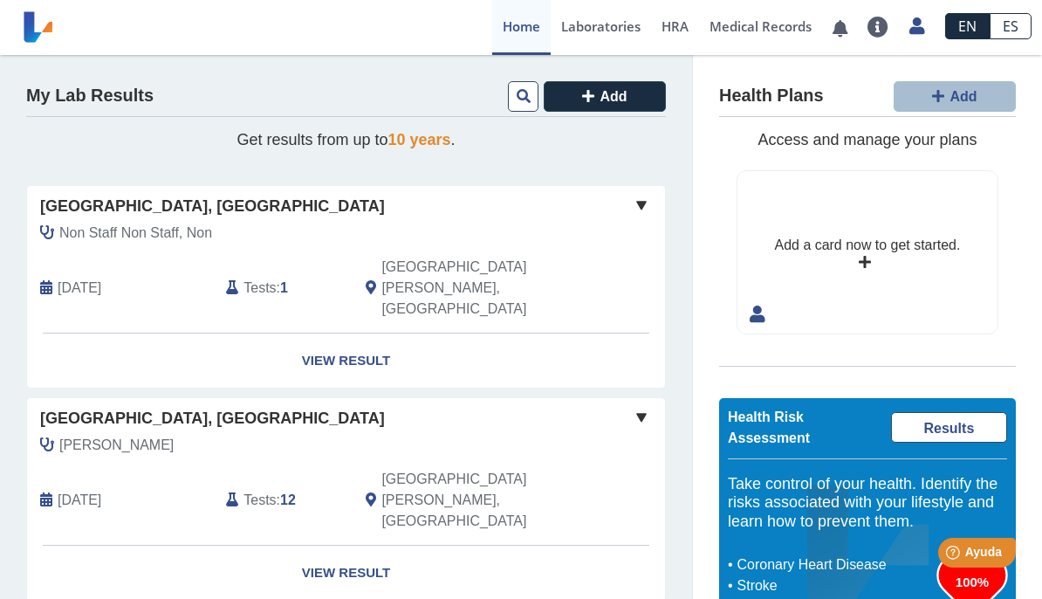
click at [597, 27] on link "Laboratories" at bounding box center [601, 27] width 100 height 55
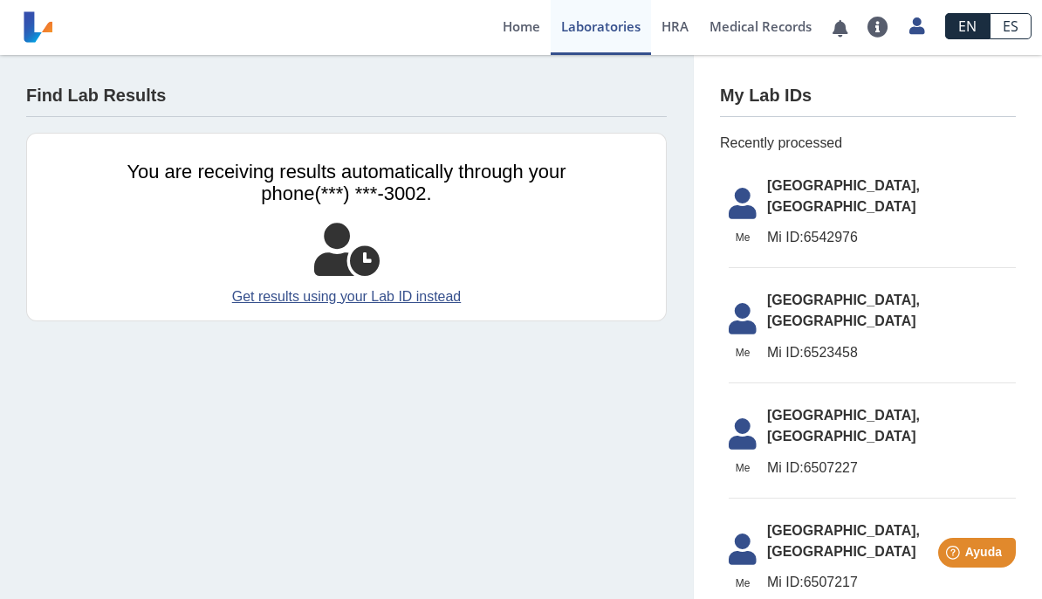
click at [727, 204] on li "Me Me Hospital Metropolitano, Rio Piedras Mi ID: 6542976" at bounding box center [872, 218] width 287 height 102
click at [513, 39] on link "Home" at bounding box center [521, 27] width 58 height 55
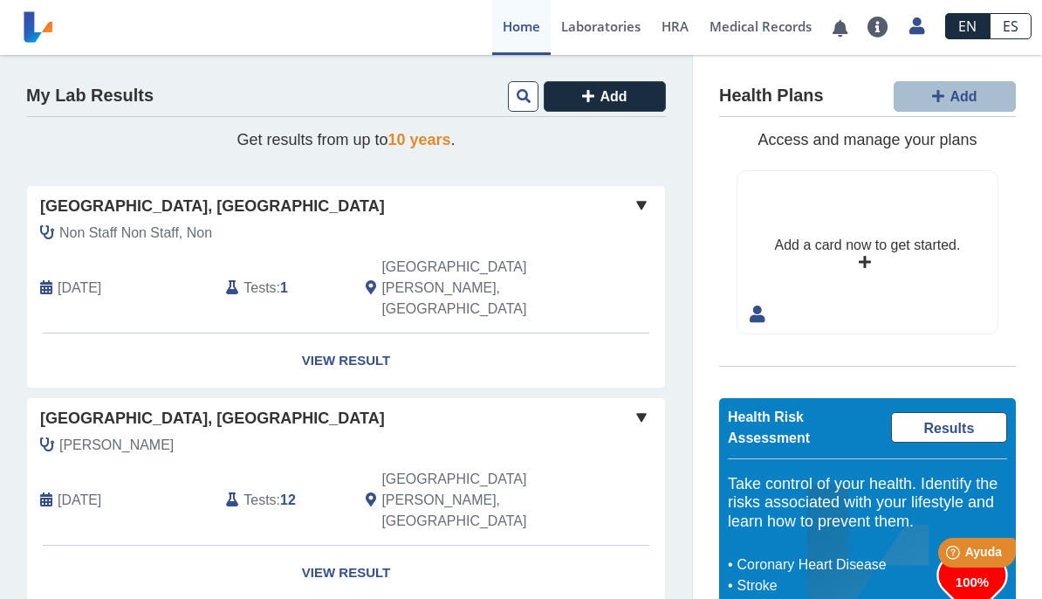
click at [367, 333] on link "View Result" at bounding box center [346, 360] width 638 height 55
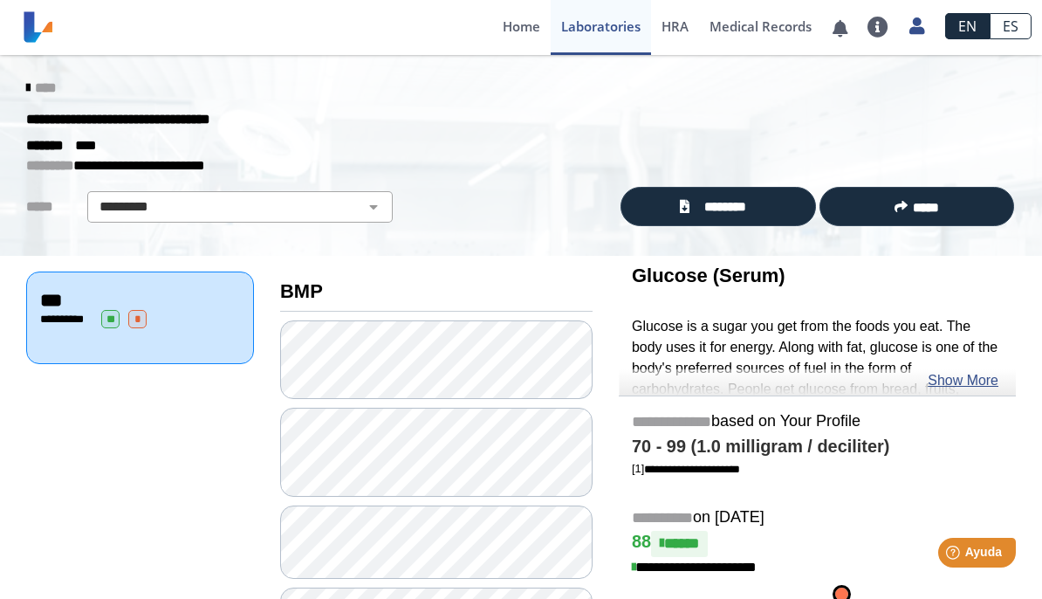
click at [367, 209] on select "********* ***" at bounding box center [239, 206] width 295 height 21
click at [719, 200] on span "********" at bounding box center [726, 206] width 62 height 19
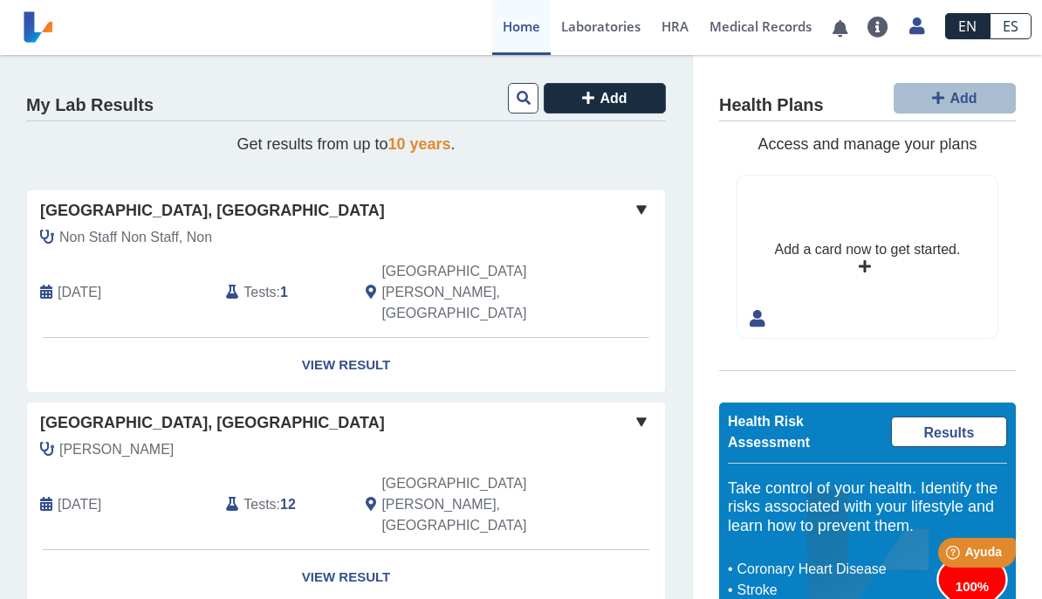
click at [339, 338] on link "View Result" at bounding box center [346, 365] width 638 height 55
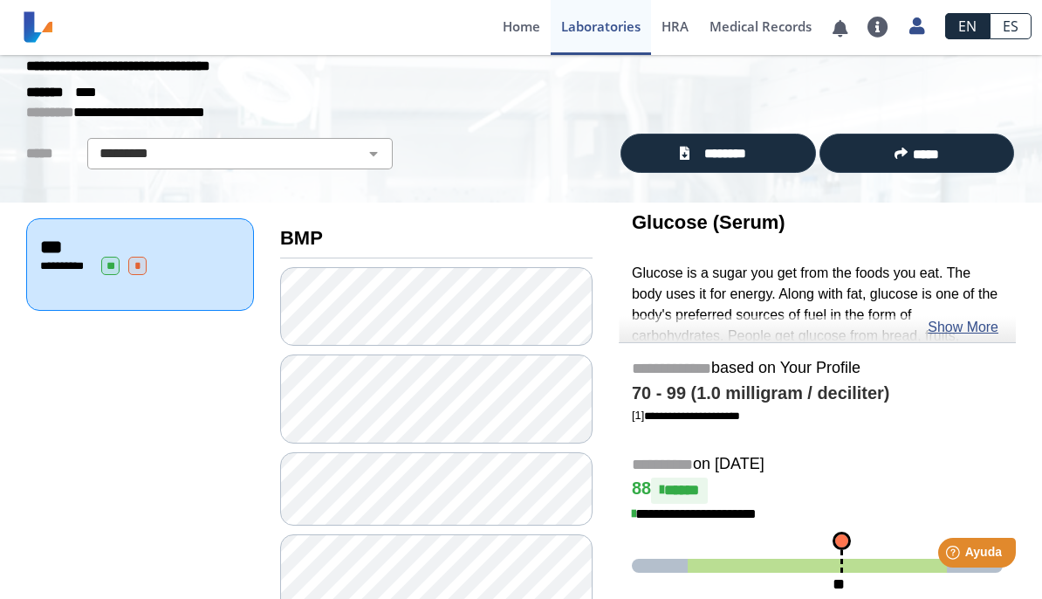
scroll to position [58, 0]
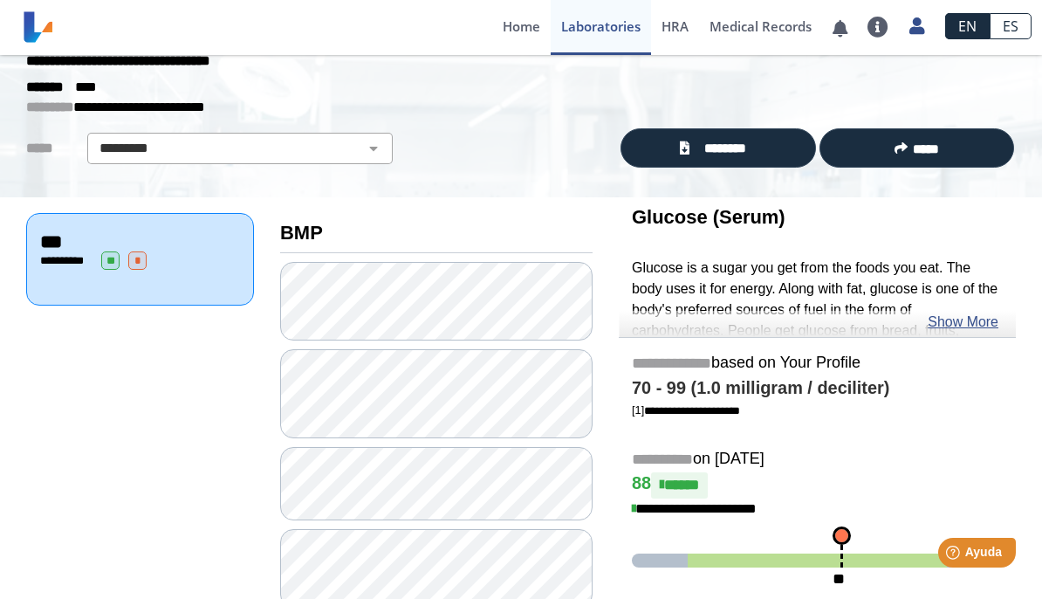
click at [750, 150] on span "********" at bounding box center [726, 148] width 62 height 19
click at [915, 29] on icon at bounding box center [916, 25] width 15 height 13
click at [863, 186] on link "Log Out" at bounding box center [869, 186] width 131 height 52
